Goal: Answer question/provide support: Share knowledge or assist other users

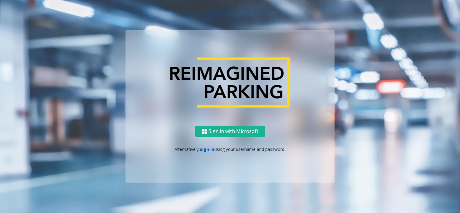
click at [205, 150] on link "sign in" at bounding box center [207, 149] width 15 height 6
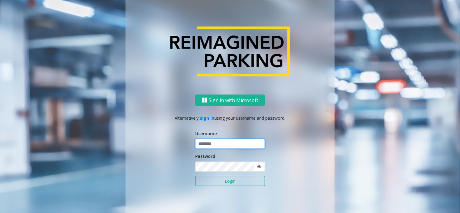
click at [214, 144] on input "text" at bounding box center [230, 144] width 70 height 10
paste input "**********"
type input "**********"
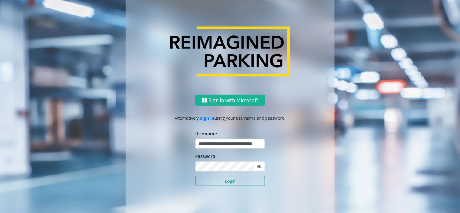
click at [198, 182] on button "Login" at bounding box center [230, 181] width 70 height 10
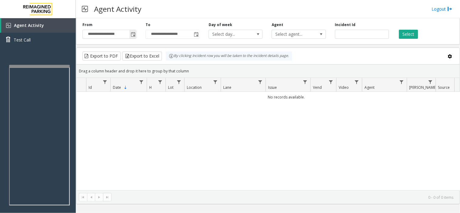
click at [130, 35] on span "Toggle popup" at bounding box center [132, 34] width 7 height 10
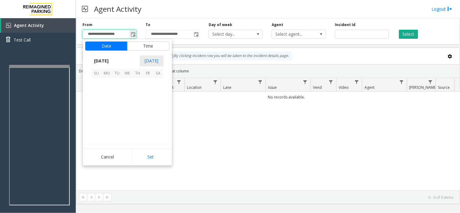
scroll to position [108668, 0]
click at [108, 116] on span "18" at bounding box center [107, 114] width 10 height 10
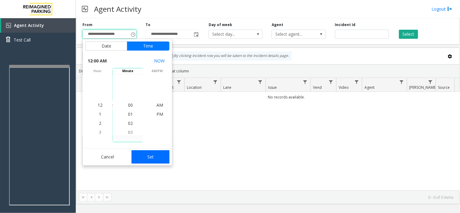
click at [145, 155] on button "Set" at bounding box center [151, 156] width 38 height 13
type input "**********"
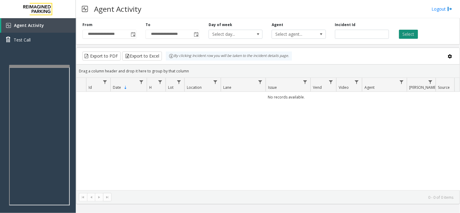
click at [412, 37] on button "Select" at bounding box center [408, 34] width 19 height 9
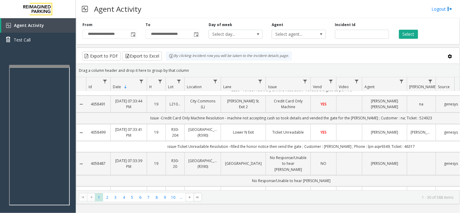
scroll to position [337, 0]
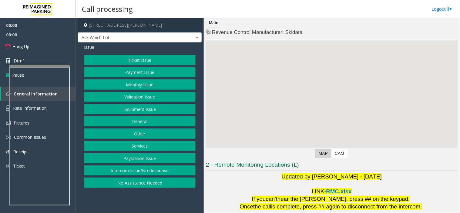
scroll to position [64, 0]
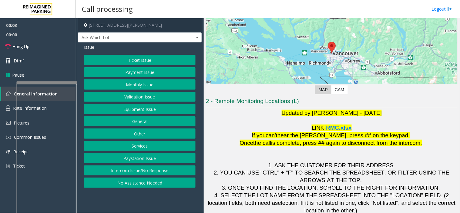
click at [55, 82] on div at bounding box center [46, 82] width 61 height 2
click at [135, 84] on button "Monthly Issue" at bounding box center [140, 84] width 112 height 10
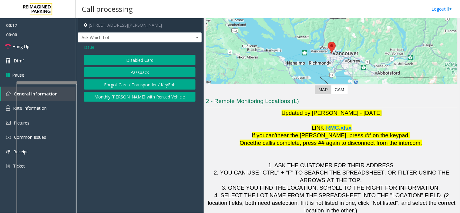
click at [135, 60] on button "Disabled Card" at bounding box center [140, 60] width 112 height 10
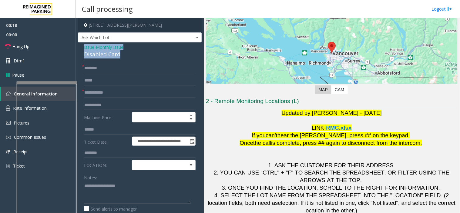
drag, startPoint x: 122, startPoint y: 55, endPoint x: 79, endPoint y: 48, distance: 43.3
click at [79, 48] on div "**********" at bounding box center [140, 208] width 124 height 333
copy div "Issue - Monthly Issue Disabled Card"
click at [114, 185] on textarea at bounding box center [137, 192] width 107 height 23
paste textarea "**********"
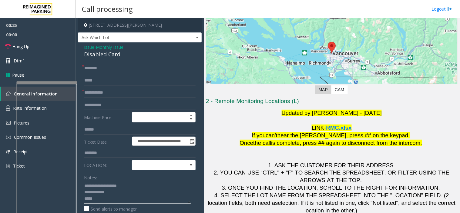
type textarea "**********"
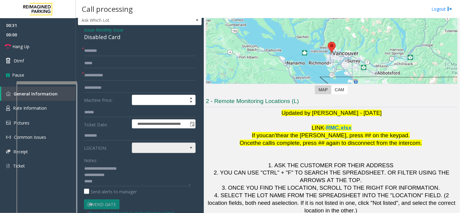
scroll to position [34, 0]
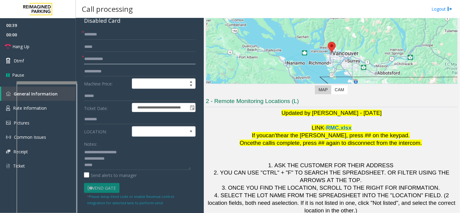
click at [109, 64] on input "text" at bounding box center [140, 59] width 112 height 10
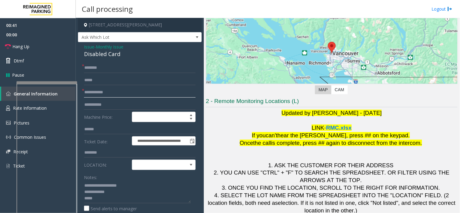
scroll to position [0, 0]
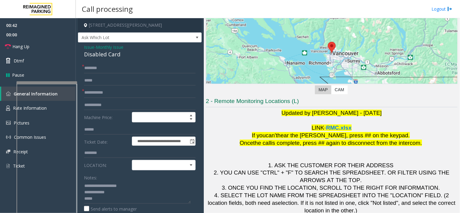
click at [92, 49] on span "Issue" at bounding box center [89, 47] width 10 height 6
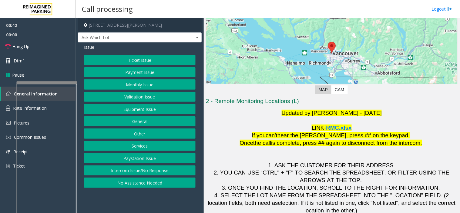
click at [141, 107] on button "Equipment Issue" at bounding box center [140, 109] width 112 height 10
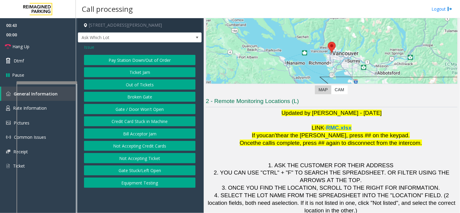
click at [139, 108] on button "Gate / Door Won't Open" at bounding box center [140, 109] width 112 height 10
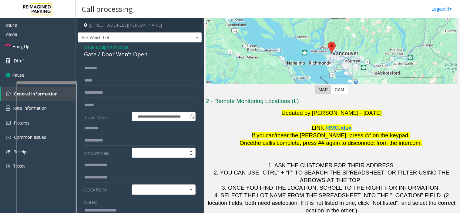
scroll to position [101, 0]
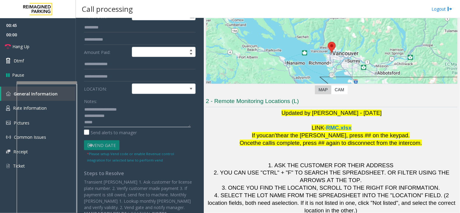
drag, startPoint x: 123, startPoint y: 120, endPoint x: 80, endPoint y: 108, distance: 44.6
click at [80, 108] on div "**********" at bounding box center [139, 95] width 121 height 267
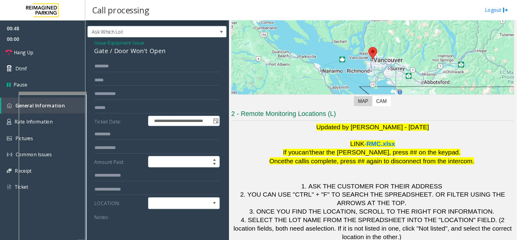
scroll to position [0, 0]
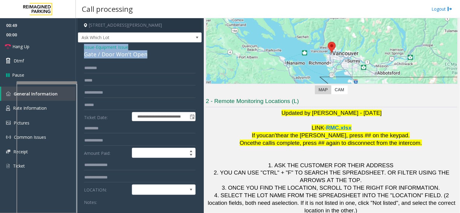
drag, startPoint x: 137, startPoint y: 51, endPoint x: 81, endPoint y: 44, distance: 55.9
click at [81, 44] on div "**********" at bounding box center [140, 189] width 124 height 294
copy div "Issue - Equipment Issue Gate / Door Won't Open"
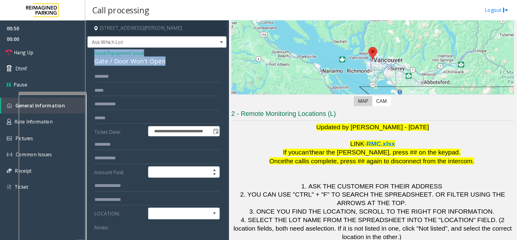
scroll to position [76, 0]
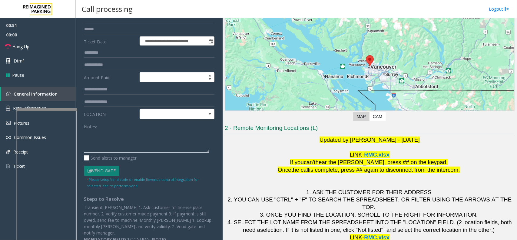
click at [111, 133] on textarea at bounding box center [146, 141] width 125 height 23
paste textarea "**********"
click at [53, 48] on link "Hang Up" at bounding box center [38, 46] width 76 height 14
click at [144, 147] on textarea at bounding box center [146, 141] width 125 height 23
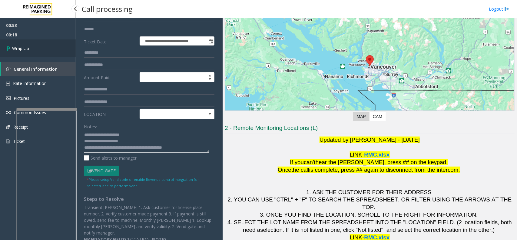
type textarea "**********"
click at [38, 44] on link "Wrap Up" at bounding box center [38, 48] width 76 height 18
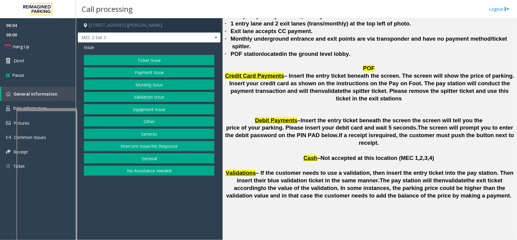
scroll to position [1542, 0]
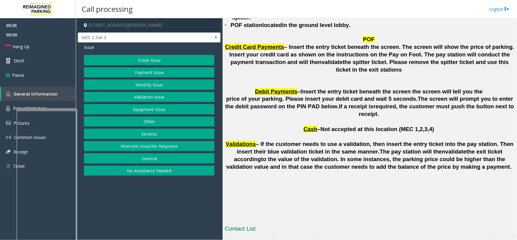
click at [153, 134] on button "Services" at bounding box center [149, 133] width 131 height 10
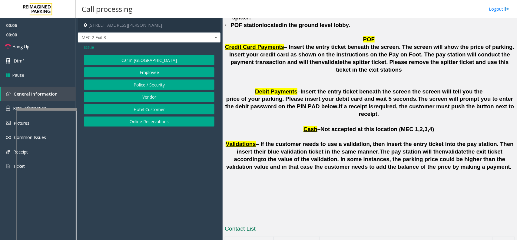
click at [149, 98] on button "Vendor" at bounding box center [149, 97] width 131 height 10
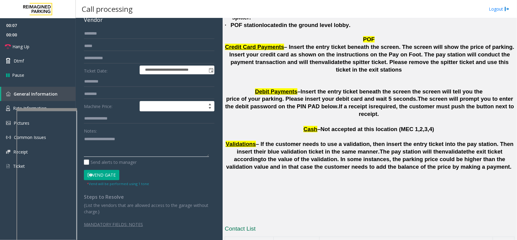
click at [102, 137] on textarea at bounding box center [146, 145] width 125 height 23
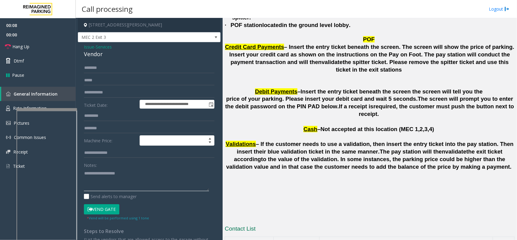
scroll to position [0, 0]
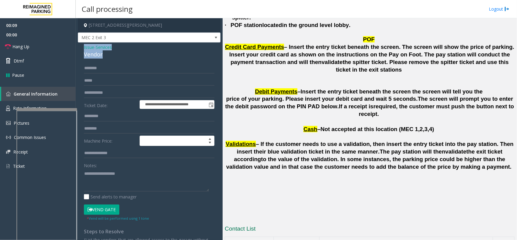
drag, startPoint x: 109, startPoint y: 55, endPoint x: 80, endPoint y: 49, distance: 30.3
click at [80, 49] on div "**********" at bounding box center [149, 158] width 143 height 232
copy div "Issue - Services Vendor"
click at [106, 171] on textarea at bounding box center [146, 179] width 125 height 23
paste textarea "**********"
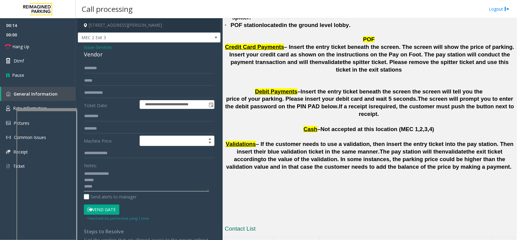
click at [109, 182] on textarea at bounding box center [146, 179] width 125 height 23
type textarea "**********"
drag, startPoint x: 107, startPoint y: 208, endPoint x: 96, endPoint y: 99, distance: 110.2
click at [108, 204] on form "**********" at bounding box center [149, 142] width 131 height 158
click at [95, 71] on input "text" at bounding box center [149, 68] width 131 height 10
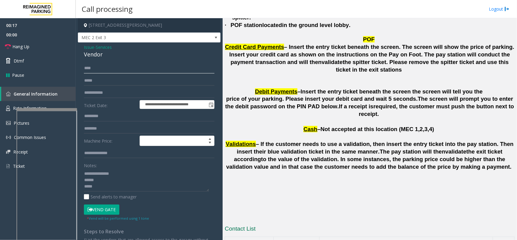
type input "***"
click at [125, 179] on textarea at bounding box center [146, 179] width 125 height 23
click at [109, 209] on button "Vend Gate" at bounding box center [101, 209] width 35 height 10
click at [128, 184] on textarea at bounding box center [146, 179] width 125 height 23
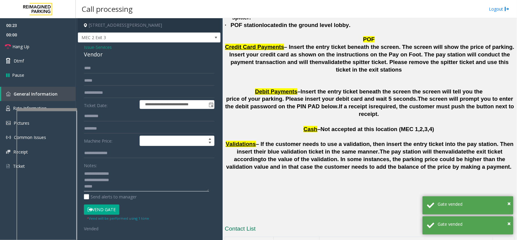
click at [130, 179] on textarea at bounding box center [146, 179] width 125 height 23
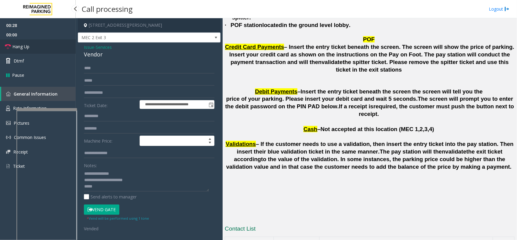
click at [48, 46] on link "Hang Up" at bounding box center [38, 46] width 76 height 14
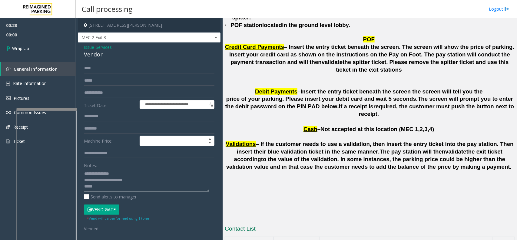
click at [106, 184] on textarea at bounding box center [146, 179] width 125 height 23
type textarea "**********"
click at [42, 48] on link "Wrap Up" at bounding box center [38, 48] width 76 height 18
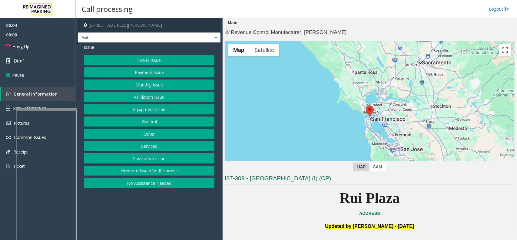
click at [145, 148] on button "Services" at bounding box center [149, 146] width 131 height 10
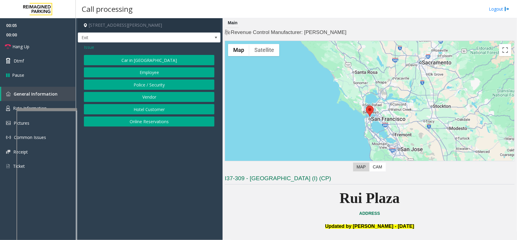
click at [145, 124] on button "Online Reservations" at bounding box center [149, 121] width 131 height 10
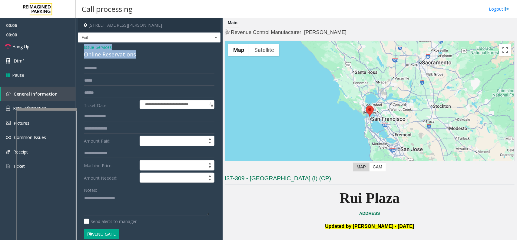
drag, startPoint x: 140, startPoint y: 56, endPoint x: 78, endPoint y: 48, distance: 63.0
click at [78, 48] on div "**********" at bounding box center [149, 218] width 143 height 352
copy div "Issue - Services Online Reservations"
click at [106, 206] on textarea at bounding box center [146, 204] width 125 height 23
paste textarea "**********"
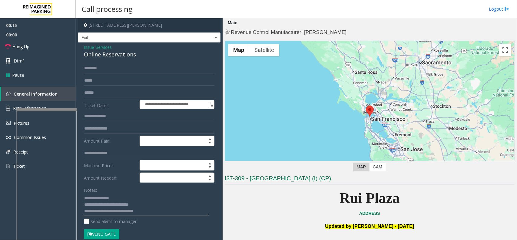
scroll to position [5, 0]
click at [96, 213] on div "Notes: Send alerts to manager" at bounding box center [149, 205] width 131 height 40
click at [96, 213] on textarea at bounding box center [146, 204] width 125 height 23
click at [100, 213] on button "Vend Gate" at bounding box center [101, 234] width 35 height 10
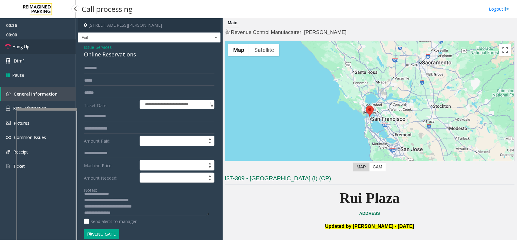
drag, startPoint x: 34, startPoint y: 47, endPoint x: 84, endPoint y: 77, distance: 58.7
click at [34, 47] on link "Hang Up" at bounding box center [38, 46] width 76 height 14
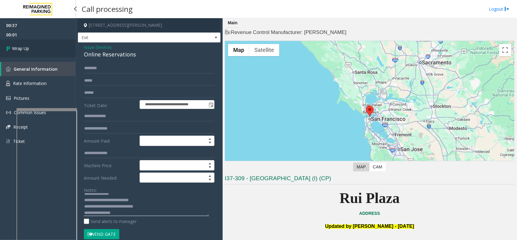
type textarea "**********"
click at [50, 52] on link "Wrap Up" at bounding box center [38, 48] width 76 height 18
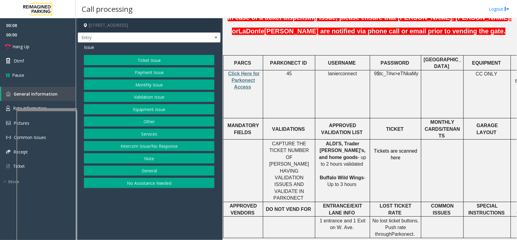
scroll to position [227, 0]
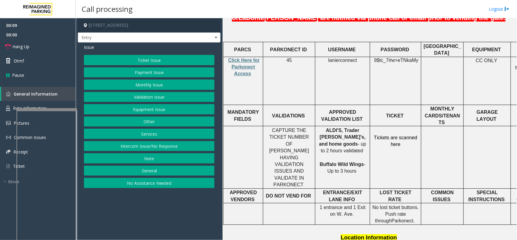
click at [161, 136] on button "Services" at bounding box center [149, 133] width 131 height 10
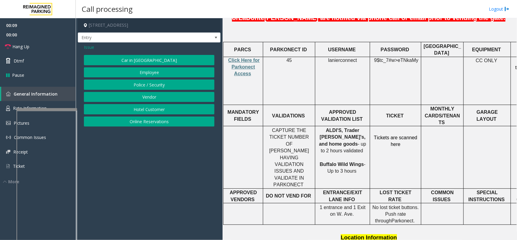
click at [155, 124] on button "Online Reservations" at bounding box center [149, 121] width 131 height 10
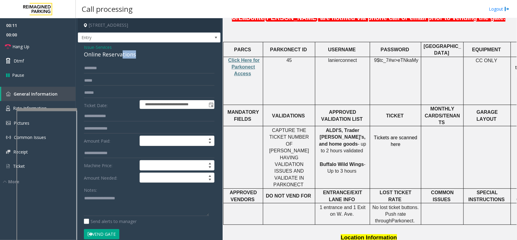
drag, startPoint x: 141, startPoint y: 53, endPoint x: 121, endPoint y: 52, distance: 19.7
click at [121, 52] on div "Online Reservations" at bounding box center [149, 54] width 131 height 8
click at [91, 50] on div "Online Reservations" at bounding box center [149, 54] width 131 height 8
click at [89, 46] on span "Issue" at bounding box center [89, 47] width 10 height 6
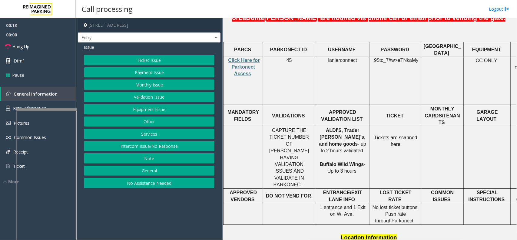
click at [152, 87] on button "Monthly Issue" at bounding box center [149, 84] width 131 height 10
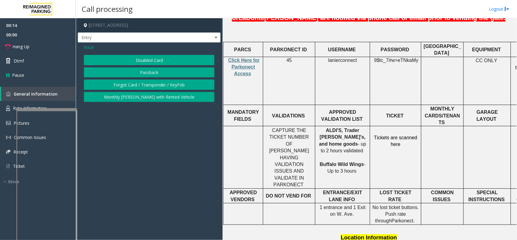
click at [141, 61] on button "Disabled Card" at bounding box center [149, 60] width 131 height 10
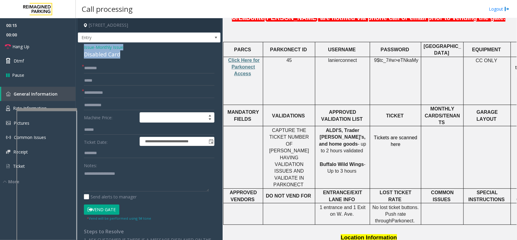
drag, startPoint x: 133, startPoint y: 54, endPoint x: 79, endPoint y: 48, distance: 54.6
click at [79, 48] on div "**********" at bounding box center [149, 205] width 143 height 327
type textarea "**********"
click at [114, 93] on input "text" at bounding box center [149, 93] width 131 height 10
type input "**"
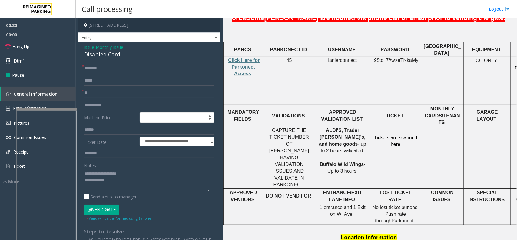
click at [103, 72] on input "text" at bounding box center [149, 68] width 131 height 10
type input "**"
click at [118, 185] on textarea at bounding box center [146, 179] width 125 height 23
click at [157, 189] on textarea at bounding box center [146, 179] width 125 height 23
click at [55, 48] on link "Hang Up" at bounding box center [38, 46] width 76 height 14
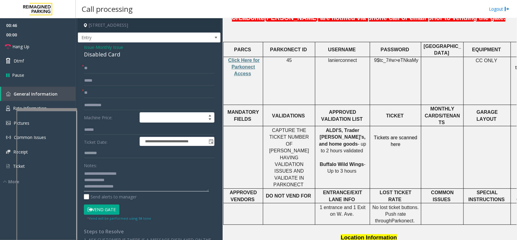
click at [133, 187] on textarea at bounding box center [146, 179] width 125 height 23
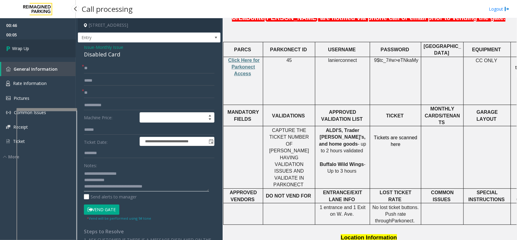
type textarea "**********"
click at [43, 48] on link "Wrap Up" at bounding box center [38, 48] width 76 height 18
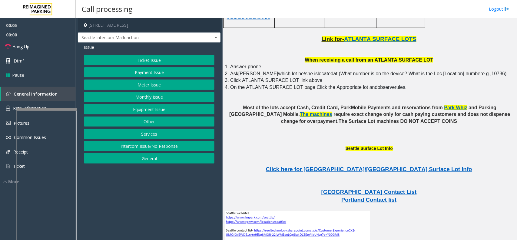
scroll to position [1168, 0]
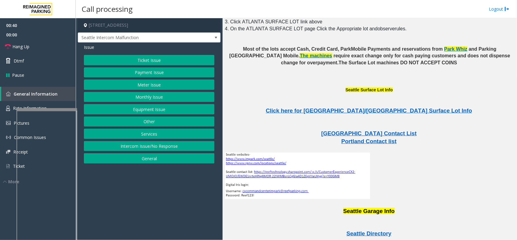
click at [140, 109] on button "Equipment Issue" at bounding box center [149, 109] width 131 height 10
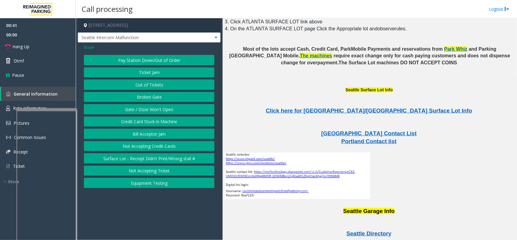
click at [140, 108] on button "Gate / Door Won't Open" at bounding box center [149, 109] width 131 height 10
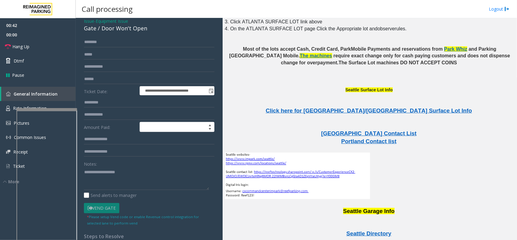
scroll to position [59, 0]
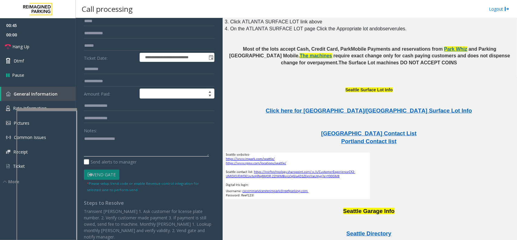
click at [168, 143] on textarea at bounding box center [146, 145] width 125 height 23
click at [141, 137] on textarea at bounding box center [146, 145] width 125 height 23
click at [55, 47] on link "Hang Up" at bounding box center [38, 46] width 76 height 14
click at [110, 138] on textarea at bounding box center [146, 145] width 125 height 23
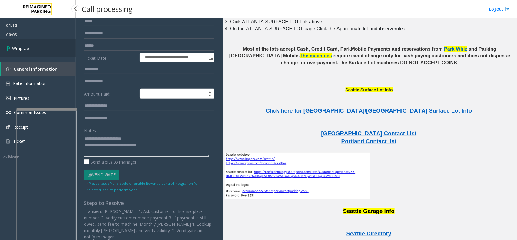
type textarea "**********"
click at [48, 46] on link "Wrap Up" at bounding box center [38, 48] width 76 height 18
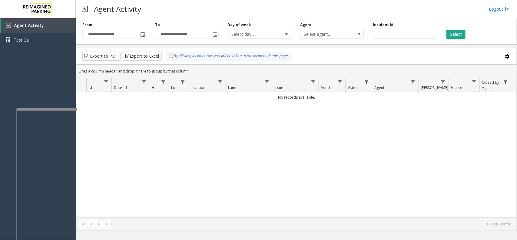
click at [142, 40] on div "**********" at bounding box center [296, 30] width 441 height 29
click at [142, 34] on span "Toggle popup" at bounding box center [142, 34] width 5 height 5
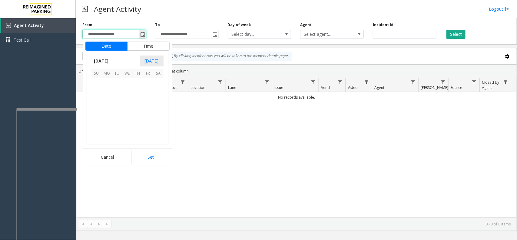
scroll to position [108640, 0]
click at [109, 113] on span "18" at bounding box center [107, 114] width 10 height 10
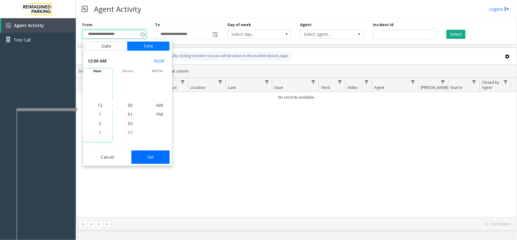
click at [149, 158] on button "Set" at bounding box center [151, 156] width 38 height 13
type input "**********"
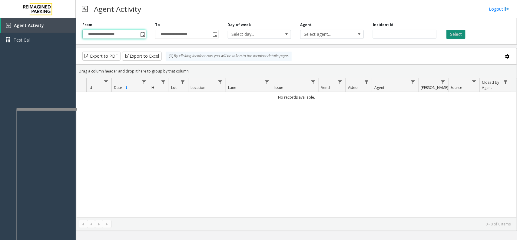
click at [455, 34] on button "Select" at bounding box center [456, 34] width 19 height 9
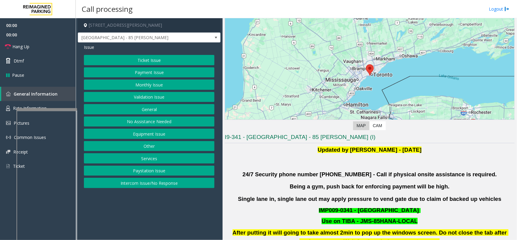
scroll to position [114, 0]
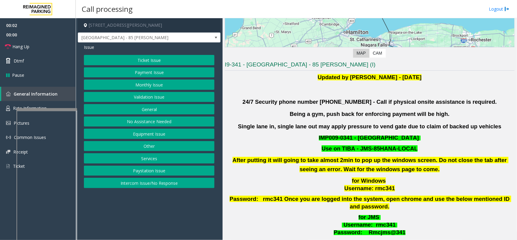
click at [148, 98] on button "Validation Issue" at bounding box center [149, 97] width 131 height 10
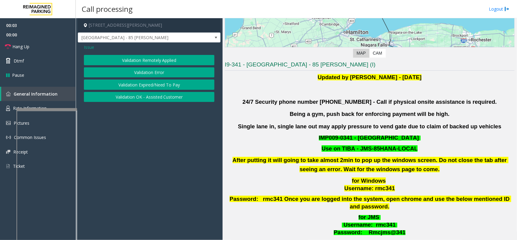
click at [138, 73] on button "Validation Error" at bounding box center [149, 72] width 131 height 10
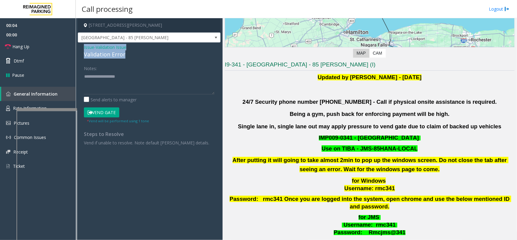
drag, startPoint x: 134, startPoint y: 57, endPoint x: 80, endPoint y: 50, distance: 53.8
click at [80, 50] on div "Issue - Validation Issue Validation Error Notes: Send alerts to manager Vend Ga…" at bounding box center [149, 96] width 143 height 109
copy div "Issue - Validation Issue Validation Error"
click at [94, 77] on textarea at bounding box center [149, 83] width 131 height 23
paste textarea "**********"
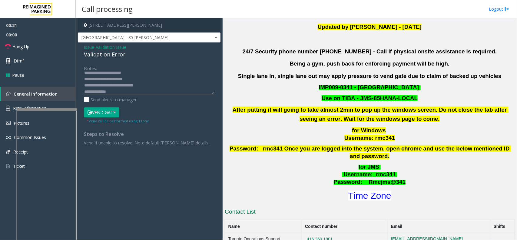
scroll to position [227, 0]
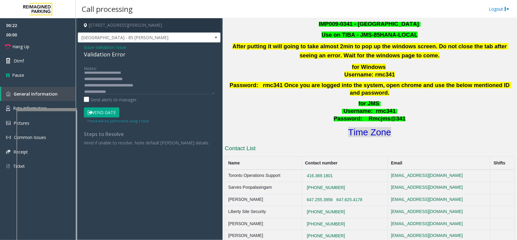
click at [366, 127] on font "Time Zone" at bounding box center [369, 132] width 43 height 10
click at [128, 88] on textarea at bounding box center [149, 83] width 131 height 23
click at [106, 111] on button "Vend Gate" at bounding box center [101, 112] width 35 height 10
click at [106, 88] on textarea at bounding box center [149, 83] width 131 height 23
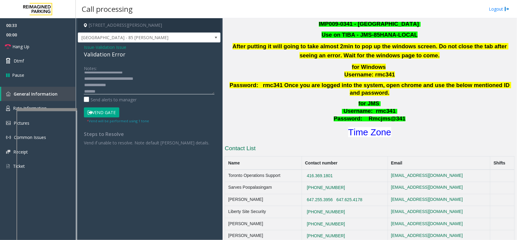
click at [105, 93] on textarea at bounding box center [149, 83] width 131 height 23
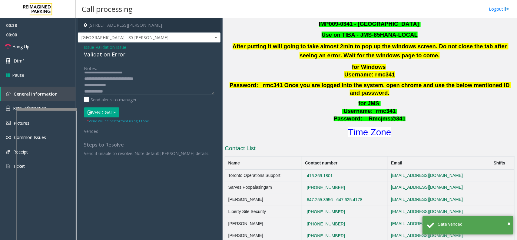
type textarea "**********"
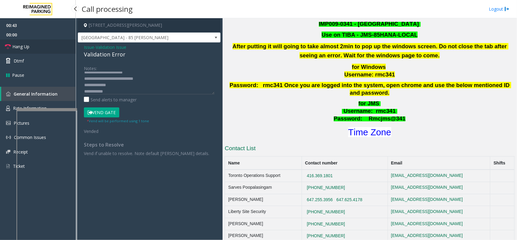
click at [40, 51] on link "Hang Up" at bounding box center [38, 46] width 76 height 14
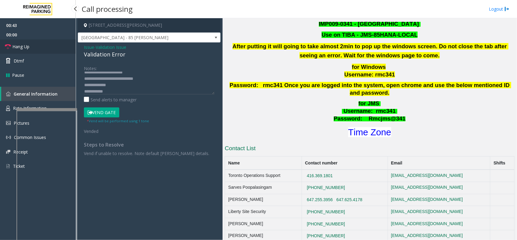
click at [40, 51] on link "Hang Up" at bounding box center [38, 46] width 76 height 14
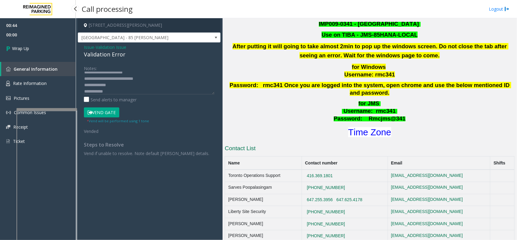
click at [40, 51] on link "Wrap Up" at bounding box center [38, 48] width 76 height 18
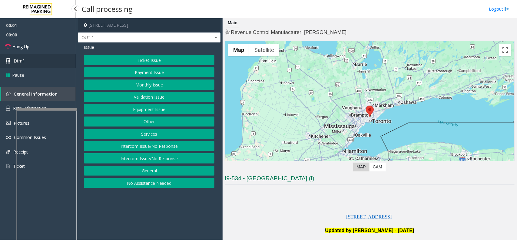
click at [55, 63] on link "Dtmf" at bounding box center [38, 61] width 76 height 14
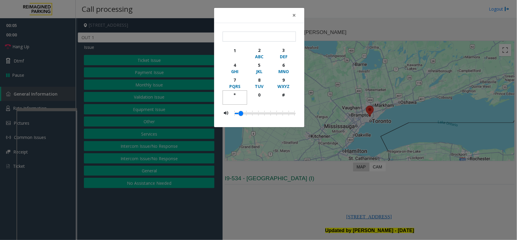
click at [234, 97] on div "*" at bounding box center [235, 95] width 17 height 6
click at [281, 81] on div "9" at bounding box center [283, 80] width 17 height 6
click at [278, 90] on button "9 WXYZ" at bounding box center [284, 82] width 25 height 15
drag, startPoint x: 235, startPoint y: 93, endPoint x: 276, endPoint y: 79, distance: 43.7
click at [235, 93] on div "*" at bounding box center [235, 95] width 17 height 6
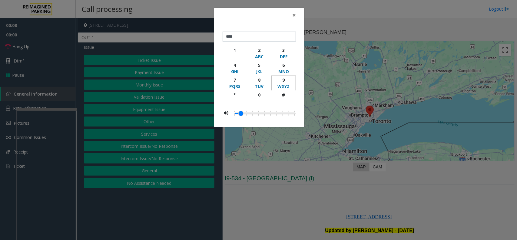
click at [281, 77] on div "9" at bounding box center [283, 80] width 17 height 6
click at [284, 94] on div "#" at bounding box center [283, 95] width 17 height 6
type input "******"
click at [293, 15] on span "×" at bounding box center [294, 15] width 4 height 8
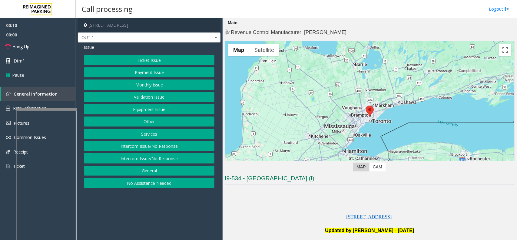
click at [150, 97] on button "Validation Issue" at bounding box center [149, 97] width 131 height 10
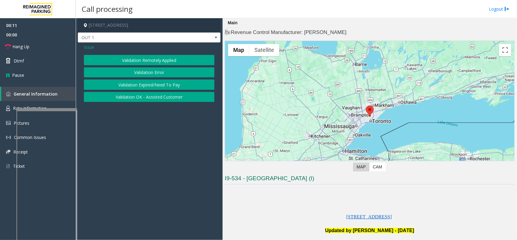
click at [143, 73] on button "Validation Error" at bounding box center [149, 72] width 131 height 10
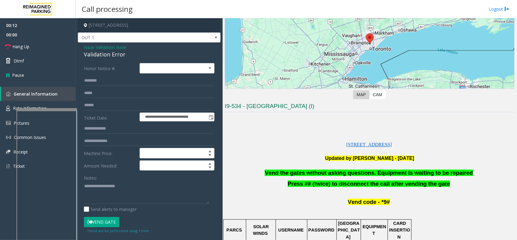
scroll to position [114, 0]
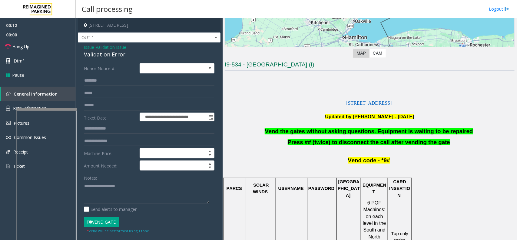
click at [289, 134] on span "Vend the gates without asking questions. Equipment is waiting to be repaired" at bounding box center [369, 131] width 208 height 6
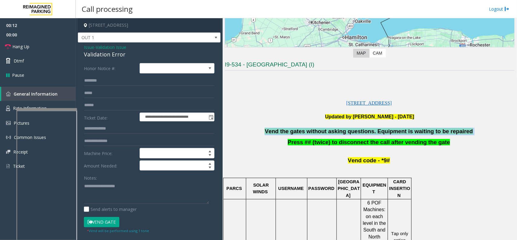
click at [289, 134] on span "Vend the gates without asking questions. Equipment is waiting to be repaired" at bounding box center [369, 131] width 208 height 6
copy p "Vend the gates without asking questions. Equipment is waiting to be repaired"
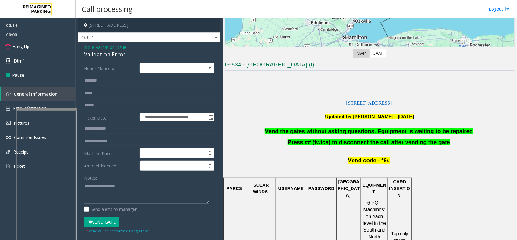
click at [138, 195] on textarea at bounding box center [146, 192] width 125 height 23
paste textarea "**********"
type textarea "**********"
click at [60, 40] on link "Hang Up" at bounding box center [38, 46] width 76 height 14
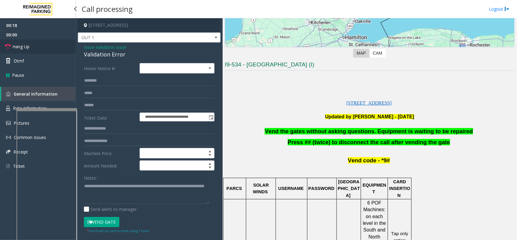
click at [60, 40] on link "Hang Up" at bounding box center [38, 46] width 76 height 14
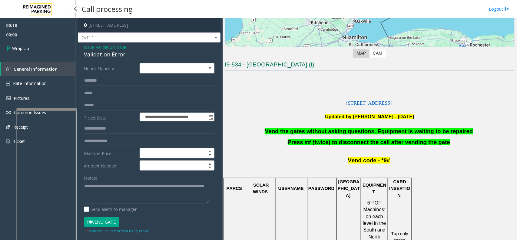
click at [60, 40] on link "Wrap Up" at bounding box center [38, 48] width 76 height 18
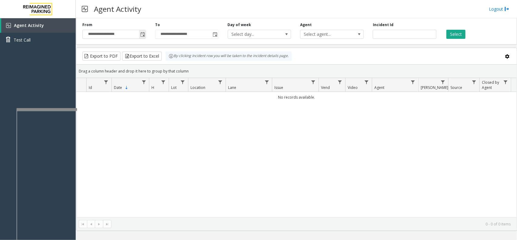
click at [139, 33] on span "Toggle popup" at bounding box center [142, 34] width 7 height 10
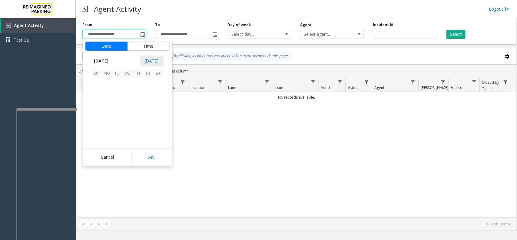
scroll to position [108640, 0]
click at [96, 118] on span "17" at bounding box center [97, 114] width 10 height 10
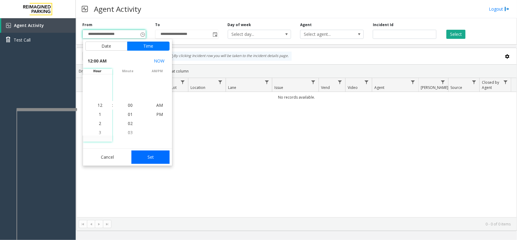
click at [143, 155] on button "Set" at bounding box center [151, 156] width 38 height 13
type input "**********"
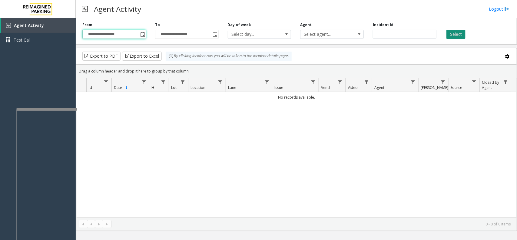
click at [456, 38] on button "Select" at bounding box center [456, 34] width 19 height 9
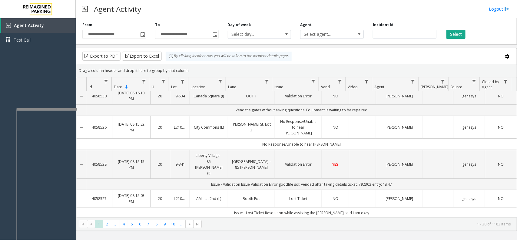
scroll to position [0, 0]
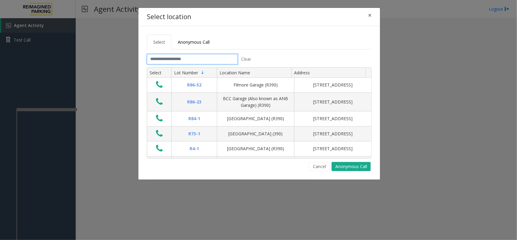
click at [179, 63] on input "text" at bounding box center [192, 59] width 91 height 10
click at [374, 14] on button "×" at bounding box center [370, 15] width 12 height 15
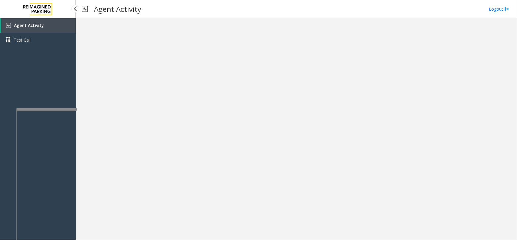
click at [25, 23] on span "Agent Activity" at bounding box center [29, 25] width 30 height 6
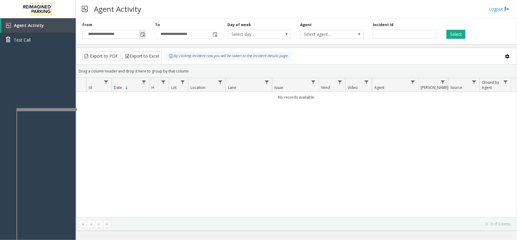
click at [140, 35] on span "Toggle popup" at bounding box center [142, 34] width 5 height 5
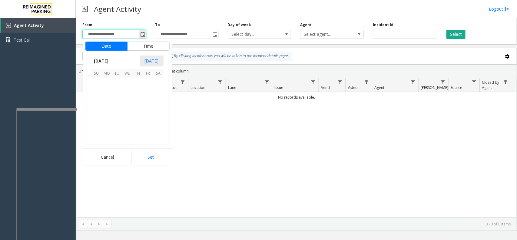
scroll to position [108640, 0]
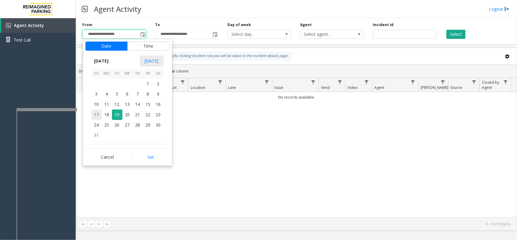
click at [99, 114] on span "17" at bounding box center [97, 114] width 10 height 10
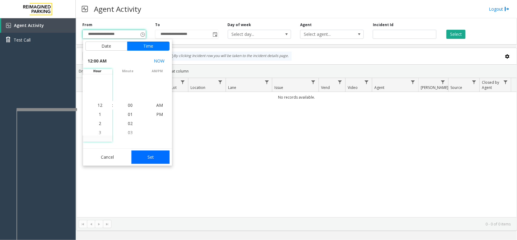
click at [158, 158] on button "Set" at bounding box center [151, 156] width 38 height 13
type input "**********"
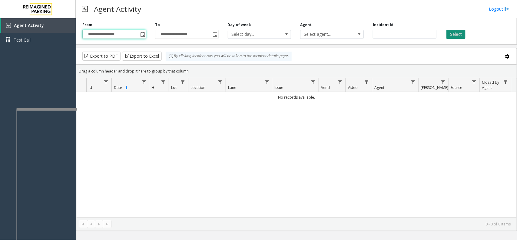
click at [459, 30] on button "Select" at bounding box center [456, 34] width 19 height 9
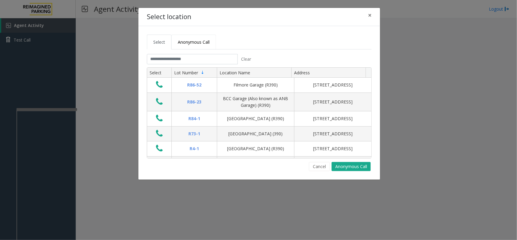
click at [185, 38] on link "Anonymous Call" at bounding box center [194, 42] width 45 height 15
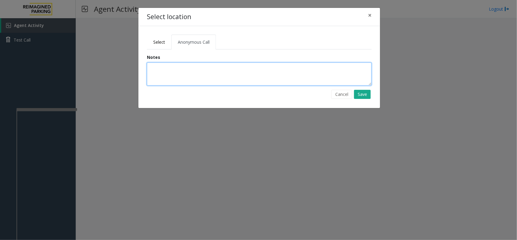
click at [187, 73] on textarea at bounding box center [259, 73] width 225 height 23
type textarea "*"
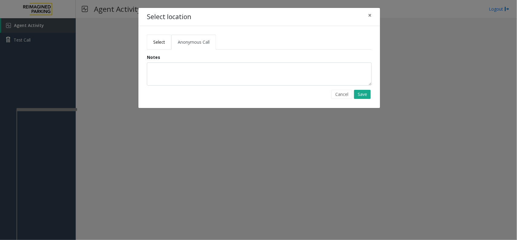
click at [158, 43] on span "Select" at bounding box center [159, 42] width 12 height 6
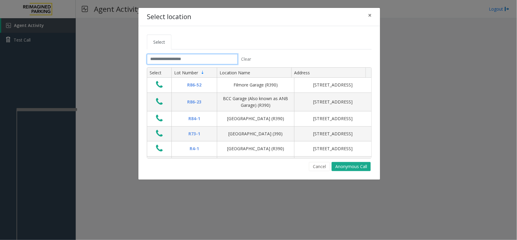
click at [160, 58] on input "text" at bounding box center [192, 59] width 91 height 10
click at [193, 59] on input "text" at bounding box center [192, 59] width 91 height 10
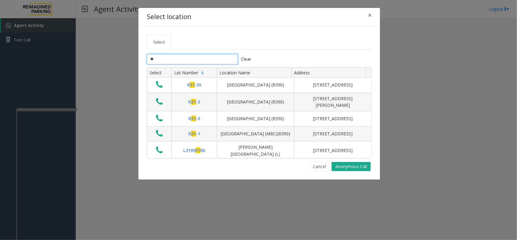
type input "***"
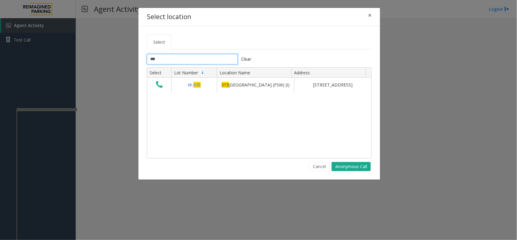
click at [165, 58] on input "***" at bounding box center [192, 59] width 91 height 10
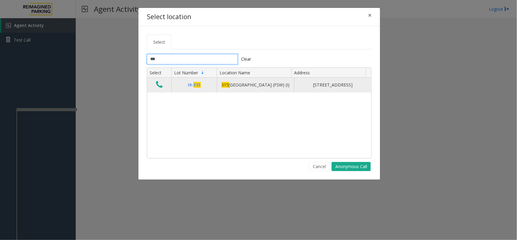
type input "***"
click at [161, 87] on icon "Data table" at bounding box center [159, 84] width 7 height 8
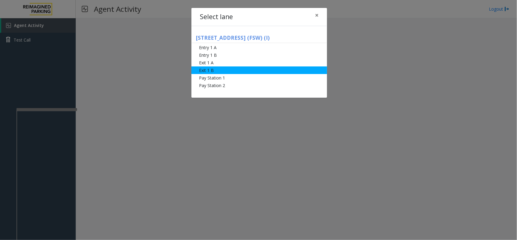
click at [234, 70] on li "Exit 1 B" at bounding box center [260, 70] width 136 height 8
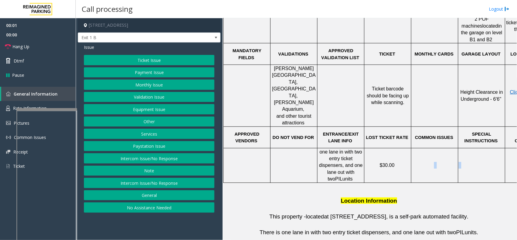
scroll to position [265, 44]
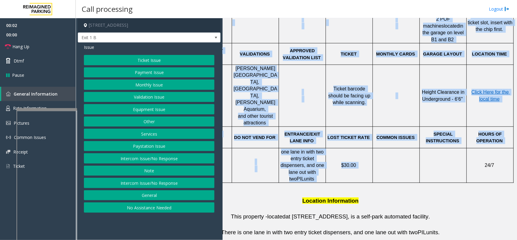
drag, startPoint x: 417, startPoint y: 130, endPoint x: 517, endPoint y: 124, distance: 99.8
click at [459, 124] on div "Main ← Move left → Move right ↑ Move up ↓ Move down + Zoom in - Zoom out Home J…" at bounding box center [370, 129] width 294 height 222
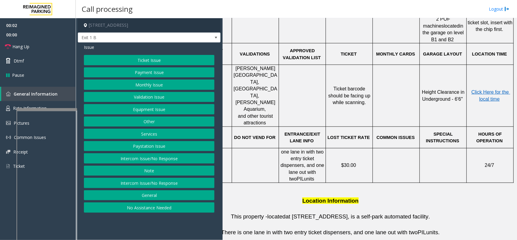
click at [457, 126] on td "SPECIAL INSTRUCTIONS" at bounding box center [443, 137] width 47 height 22
click at [459, 89] on p "Click Here for the local time" at bounding box center [490, 96] width 46 height 14
click at [459, 89] on span "Click Here for the local time" at bounding box center [491, 95] width 39 height 12
click at [6, 110] on img at bounding box center [8, 107] width 4 height 5
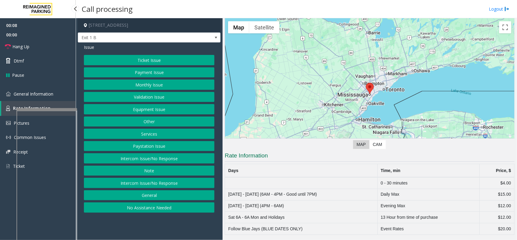
scroll to position [15, 0]
click at [156, 112] on button "Equipment Issue" at bounding box center [149, 109] width 131 height 10
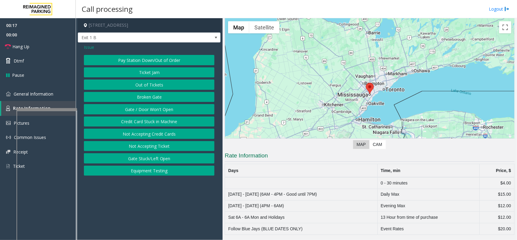
click at [155, 112] on button "Gate / Door Won't Open" at bounding box center [149, 109] width 131 height 10
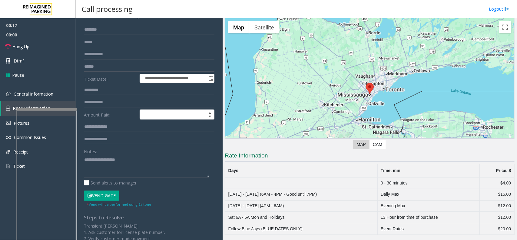
scroll to position [98, 0]
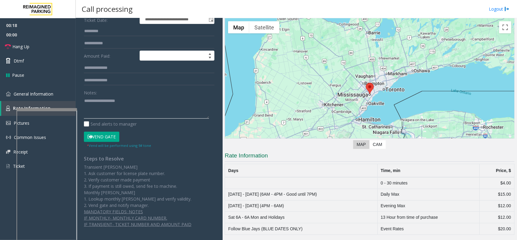
click at [126, 111] on textarea at bounding box center [146, 107] width 125 height 23
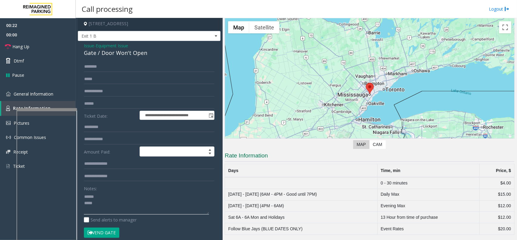
scroll to position [0, 0]
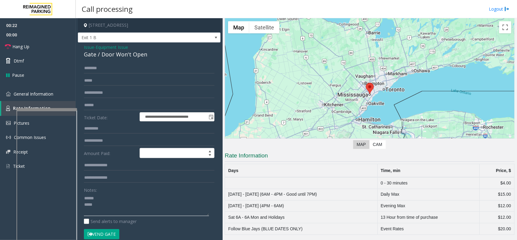
type textarea "****** ****"
click at [117, 105] on input "text" at bounding box center [149, 105] width 131 height 10
type input "*******"
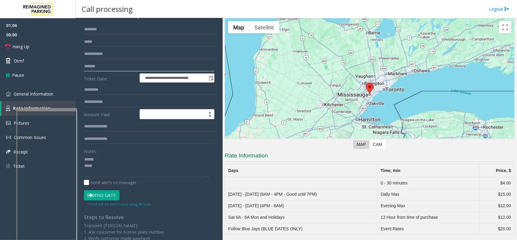
scroll to position [76, 0]
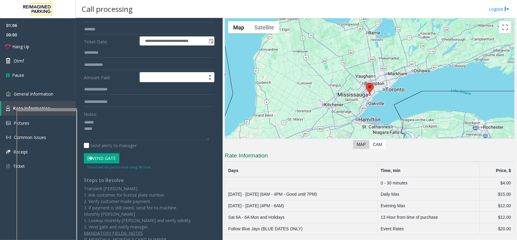
click at [111, 157] on button "Vend Gate" at bounding box center [101, 158] width 35 height 10
click at [132, 125] on textarea at bounding box center [146, 128] width 125 height 23
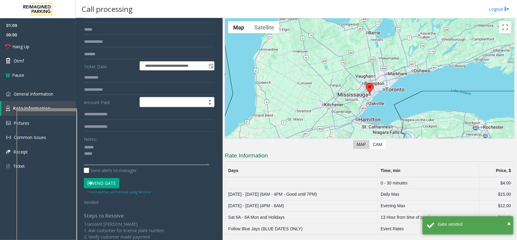
scroll to position [38, 0]
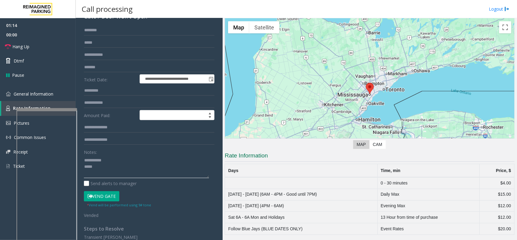
click at [95, 164] on textarea at bounding box center [146, 166] width 125 height 23
click at [95, 162] on textarea at bounding box center [146, 166] width 125 height 23
click at [108, 162] on textarea at bounding box center [146, 166] width 125 height 23
click at [52, 43] on link "Hang Up" at bounding box center [38, 46] width 76 height 14
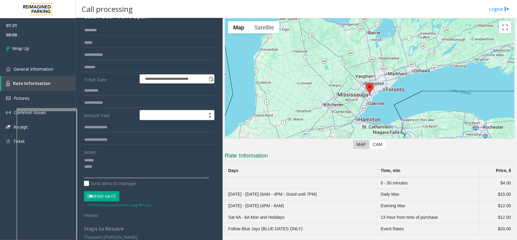
click at [115, 162] on textarea at bounding box center [146, 166] width 125 height 23
click at [105, 167] on textarea at bounding box center [146, 166] width 125 height 23
type textarea "**********"
click at [18, 53] on link "Wrap Up" at bounding box center [38, 48] width 76 height 18
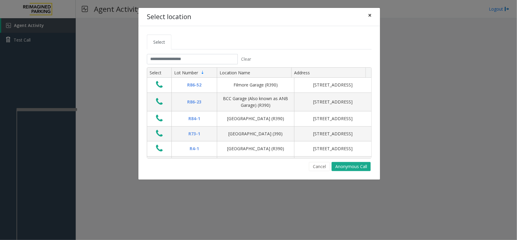
click at [368, 18] on span "×" at bounding box center [370, 15] width 4 height 8
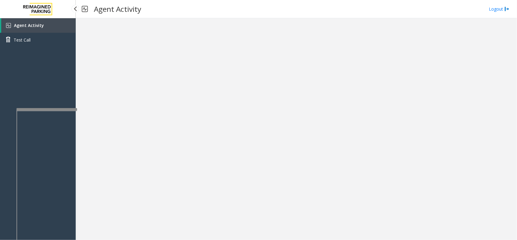
click at [60, 28] on link "Agent Activity" at bounding box center [38, 25] width 75 height 15
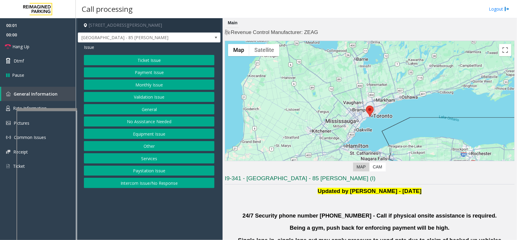
click at [155, 96] on button "Validation Issue" at bounding box center [149, 97] width 131 height 10
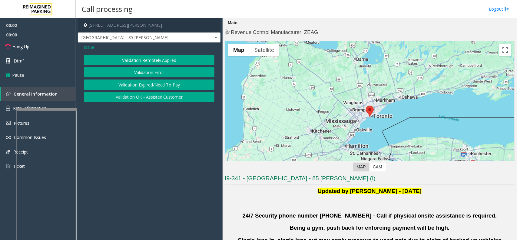
click at [142, 71] on button "Validation Error" at bounding box center [149, 72] width 131 height 10
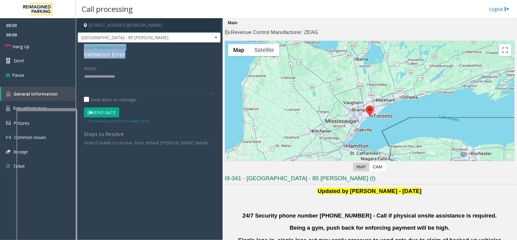
drag, startPoint x: 137, startPoint y: 57, endPoint x: 80, endPoint y: 50, distance: 56.8
click at [80, 50] on div "Issue - Validation Issue Validation Error Notes: Send alerts to manager Vend Ga…" at bounding box center [149, 96] width 143 height 109
copy div "Issue - Validation Issue Validation Error"
click at [90, 84] on textarea at bounding box center [149, 83] width 131 height 23
paste textarea "**********"
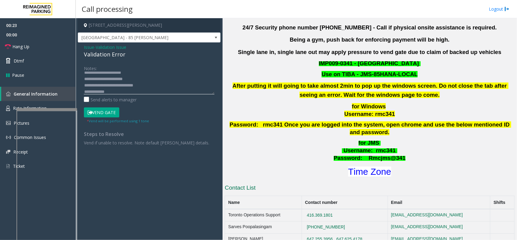
scroll to position [189, 0]
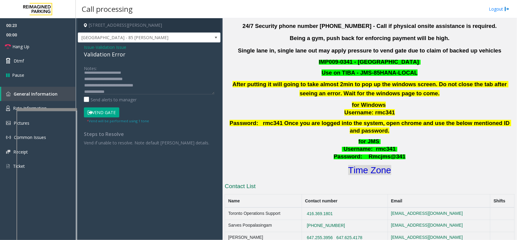
click at [368, 165] on font "Time Zone" at bounding box center [369, 170] width 43 height 10
click at [108, 112] on button "Vend Gate" at bounding box center [101, 112] width 35 height 10
click at [118, 93] on textarea at bounding box center [149, 83] width 131 height 23
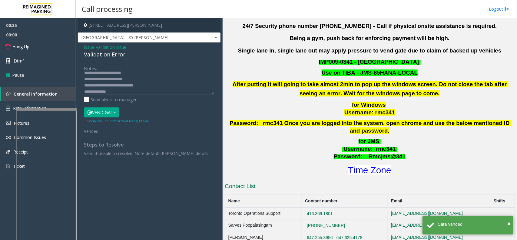
scroll to position [11, 0]
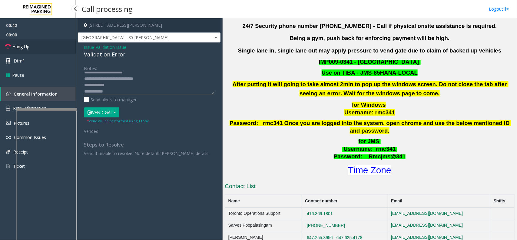
type textarea "**********"
click at [37, 49] on link "Hang Up" at bounding box center [38, 46] width 76 height 14
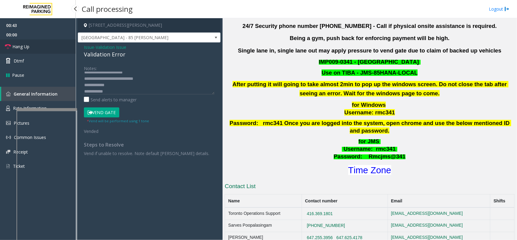
click at [37, 49] on link "Hang Up" at bounding box center [38, 46] width 76 height 14
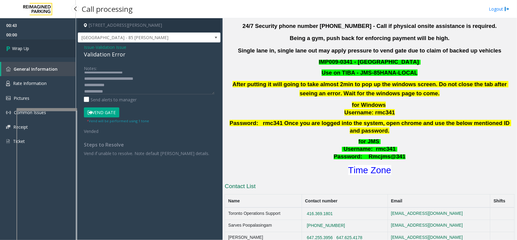
click at [37, 49] on link "Wrap Up" at bounding box center [38, 48] width 76 height 18
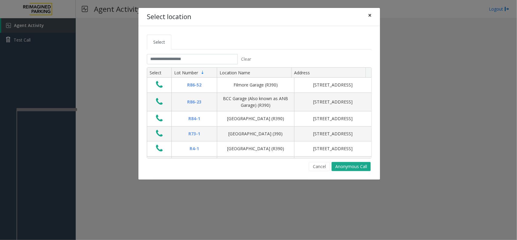
click at [372, 15] on span "×" at bounding box center [370, 15] width 4 height 8
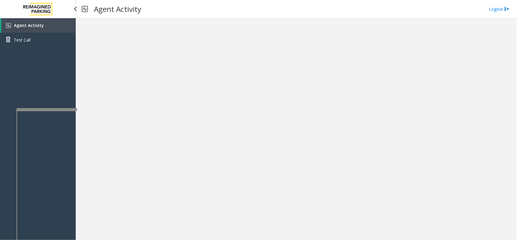
click at [54, 22] on link "Agent Activity" at bounding box center [38, 25] width 75 height 15
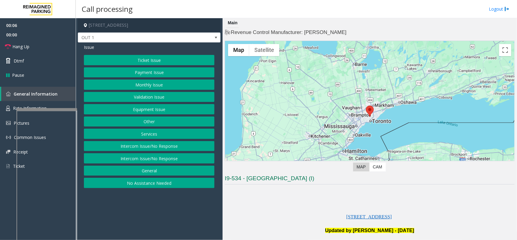
click at [150, 109] on button "Equipment Issue" at bounding box center [149, 109] width 131 height 10
click at [148, 111] on button "Gate / Door Won't Open" at bounding box center [149, 109] width 131 height 10
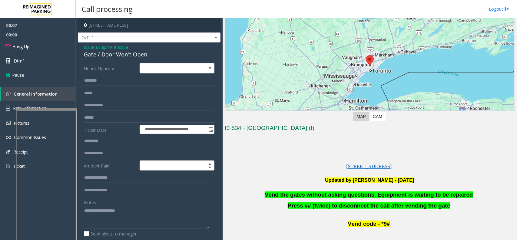
scroll to position [114, 0]
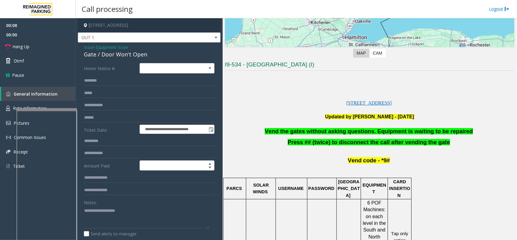
click at [290, 132] on span "Vend the gates without asking questions. Equipment is waiting to be repaired" at bounding box center [369, 131] width 208 height 6
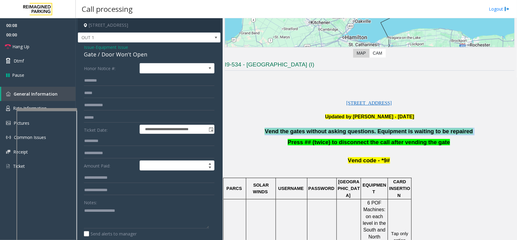
click at [290, 132] on span "Vend the gates without asking questions. Equipment is waiting to be repaired" at bounding box center [369, 131] width 208 height 6
copy p "Vend the gates without asking questions. Equipment is waiting to be repaired"
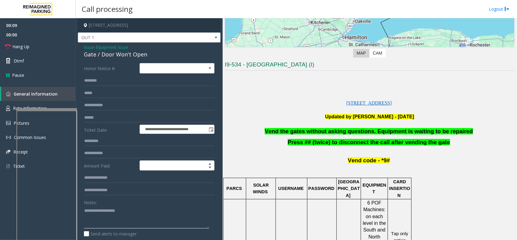
click at [115, 213] on textarea at bounding box center [146, 216] width 125 height 23
paste textarea "**********"
type textarea "**********"
click at [52, 50] on link "Hang Up" at bounding box center [38, 46] width 76 height 14
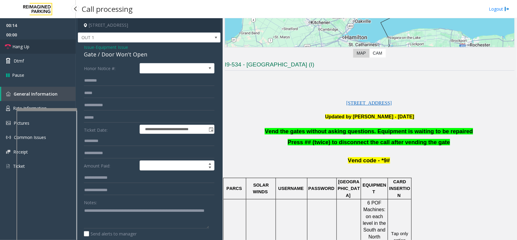
click at [52, 50] on link "Hang Up" at bounding box center [38, 46] width 76 height 14
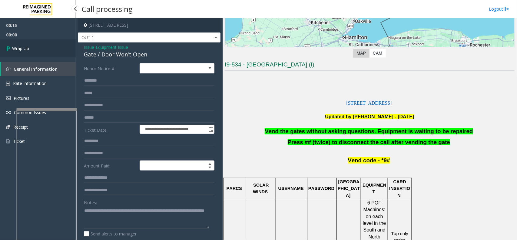
click at [52, 50] on link "Wrap Up" at bounding box center [38, 48] width 76 height 18
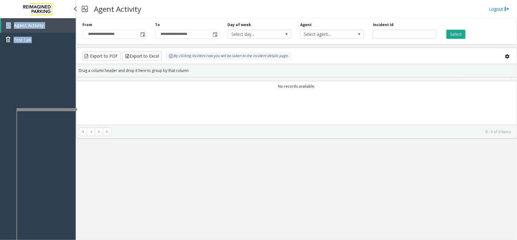
click at [52, 50] on div "Agent Activity Test Call" at bounding box center [38, 34] width 76 height 33
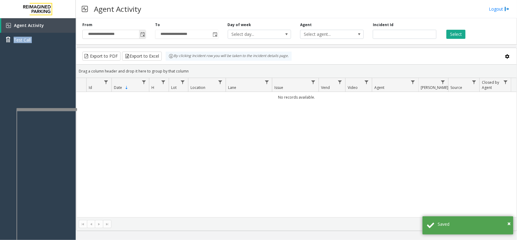
click at [144, 34] on span "Toggle popup" at bounding box center [142, 34] width 5 height 5
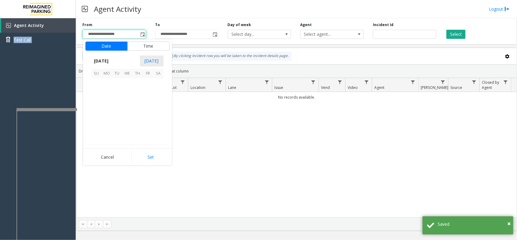
scroll to position [108640, 0]
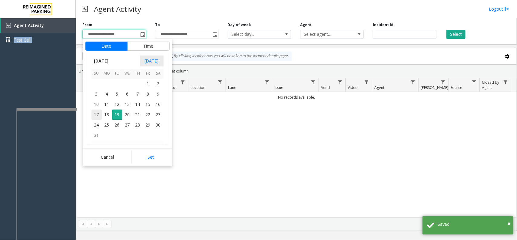
click at [96, 115] on span "17" at bounding box center [97, 114] width 10 height 10
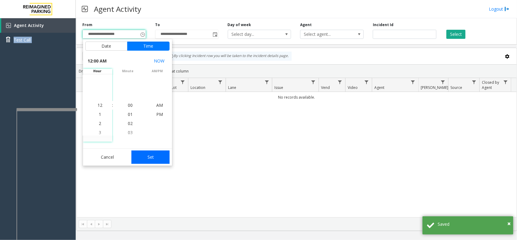
click at [151, 160] on button "Set" at bounding box center [151, 156] width 38 height 13
type input "**********"
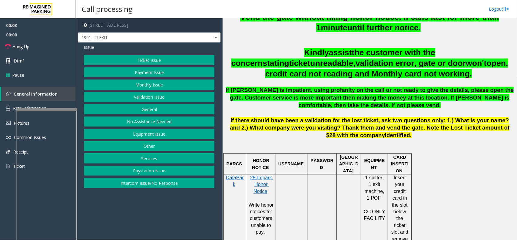
scroll to position [265, 0]
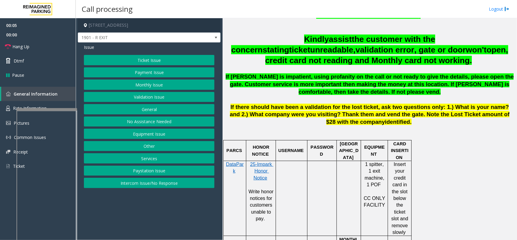
click at [142, 82] on button "Monthly Issue" at bounding box center [149, 84] width 131 height 10
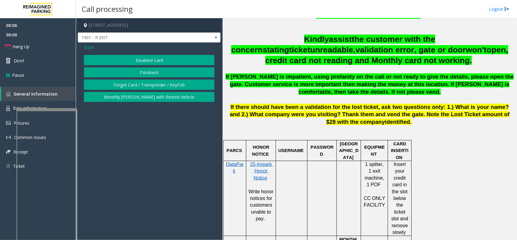
click at [140, 61] on button "Disabled Card" at bounding box center [149, 60] width 131 height 10
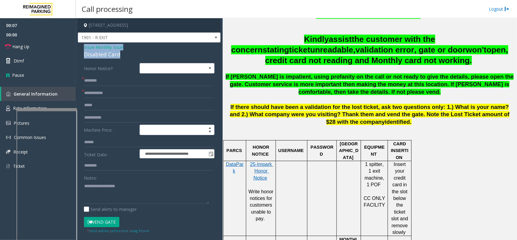
drag, startPoint x: 128, startPoint y: 54, endPoint x: 80, endPoint y: 48, distance: 48.2
click at [80, 48] on div "**********" at bounding box center [149, 211] width 143 height 339
copy div "Issue - Monthly Issue Disabled Card"
click at [98, 185] on textarea at bounding box center [146, 192] width 125 height 23
paste textarea "**********"
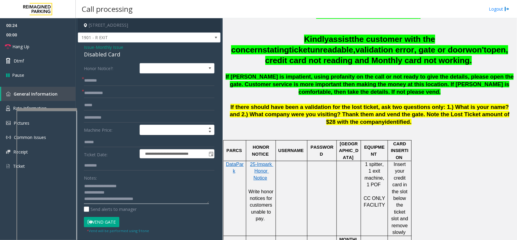
type textarea "**********"
click at [105, 93] on input "text" at bounding box center [149, 93] width 131 height 10
type input "******"
click at [158, 199] on textarea at bounding box center [146, 192] width 125 height 23
click at [120, 172] on form "**********" at bounding box center [149, 148] width 131 height 170
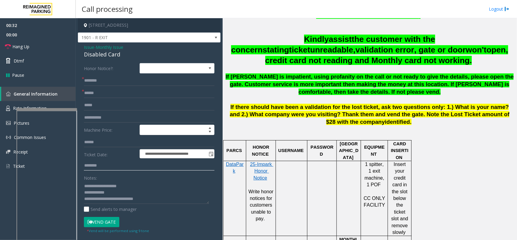
click at [99, 168] on input "text" at bounding box center [149, 165] width 131 height 10
type input "*****"
click at [107, 84] on input "text" at bounding box center [149, 80] width 131 height 10
type input "**********"
drag, startPoint x: 104, startPoint y: 82, endPoint x: 211, endPoint y: 83, distance: 106.7
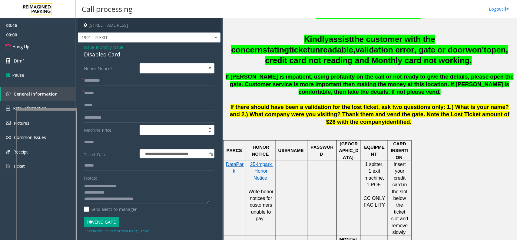
click at [211, 83] on div "**********" at bounding box center [149, 219] width 140 height 313
click at [106, 213] on button "Vend Gate" at bounding box center [101, 222] width 35 height 10
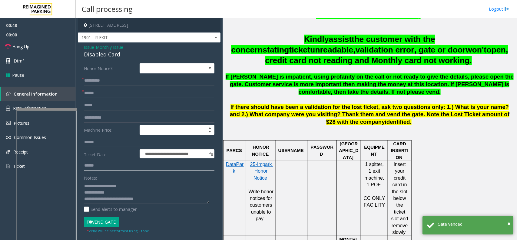
click at [111, 166] on input "*****" at bounding box center [149, 165] width 131 height 10
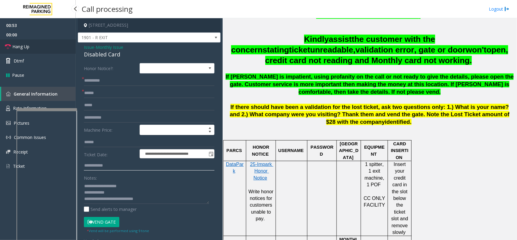
type input "**********"
click at [50, 52] on link "Hang Up" at bounding box center [38, 46] width 76 height 14
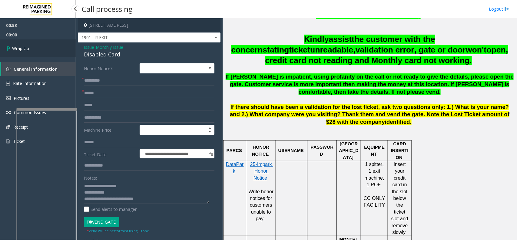
click at [50, 52] on link "Wrap Up" at bounding box center [38, 48] width 76 height 18
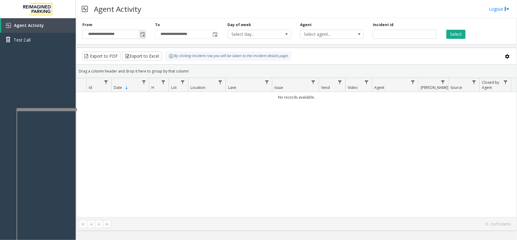
click at [140, 37] on span "Toggle popup" at bounding box center [142, 34] width 7 height 10
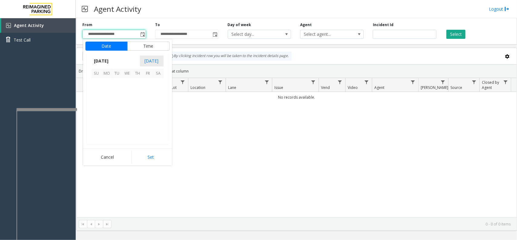
scroll to position [108640, 0]
click at [111, 115] on span "18" at bounding box center [107, 114] width 10 height 10
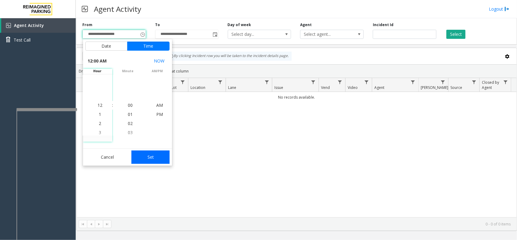
click at [162, 158] on button "Set" at bounding box center [151, 156] width 38 height 13
type input "**********"
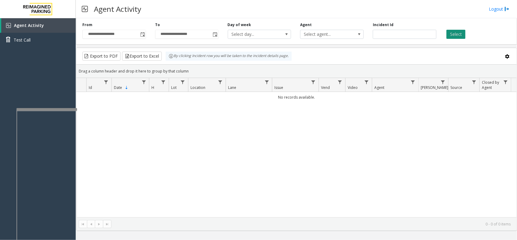
click at [455, 36] on button "Select" at bounding box center [456, 34] width 19 height 9
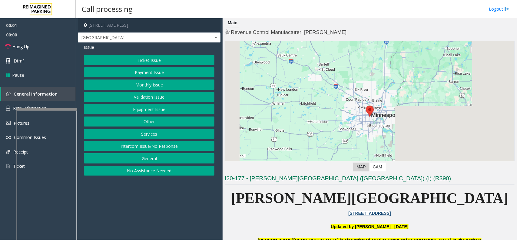
click at [164, 109] on button "Equipment Issue" at bounding box center [149, 109] width 131 height 10
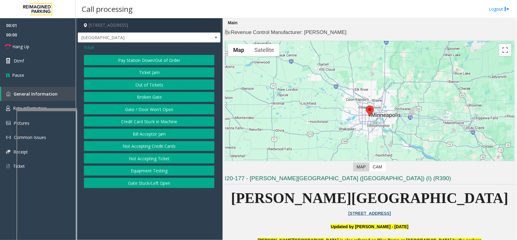
click at [154, 107] on button "Gate / Door Won't Open" at bounding box center [149, 109] width 131 height 10
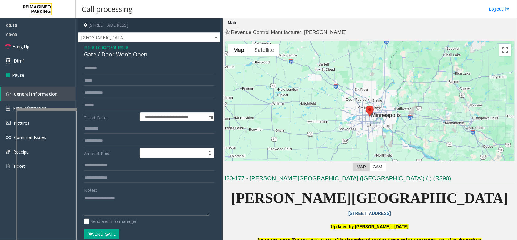
click at [90, 205] on textarea at bounding box center [146, 204] width 125 height 23
click at [105, 206] on textarea at bounding box center [146, 204] width 125 height 23
click at [107, 198] on textarea at bounding box center [146, 204] width 125 height 23
click at [102, 203] on textarea at bounding box center [146, 204] width 125 height 23
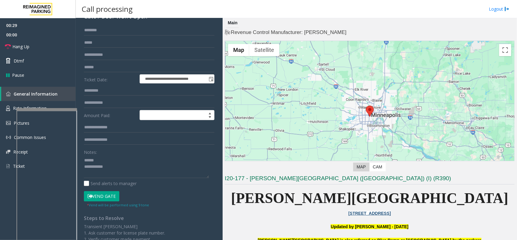
click at [105, 198] on button "Vend Gate" at bounding box center [101, 196] width 35 height 10
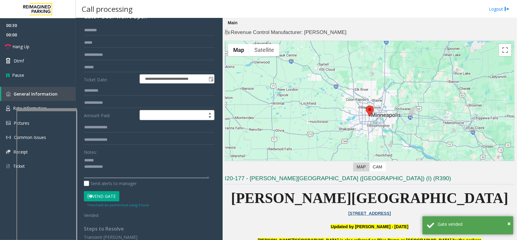
click at [110, 164] on textarea at bounding box center [146, 166] width 125 height 23
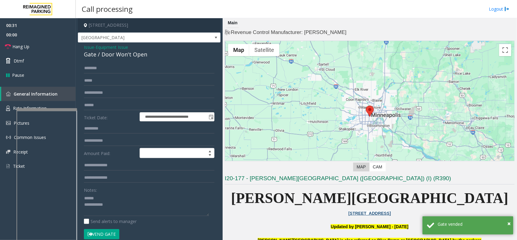
click at [102, 57] on div "Gate / Door Won't Open" at bounding box center [149, 54] width 131 height 8
copy div "Gate / Door Won't Open"
click at [102, 197] on textarea at bounding box center [146, 204] width 125 height 23
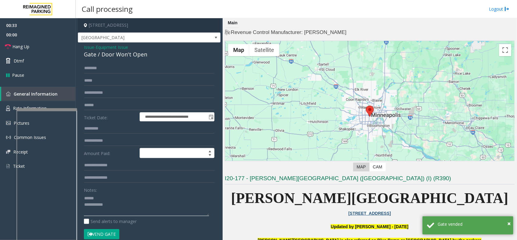
paste textarea "**********"
click at [118, 212] on textarea at bounding box center [146, 204] width 125 height 23
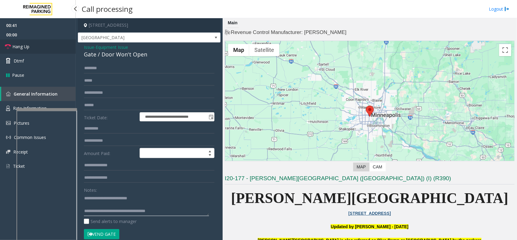
type textarea "**********"
click at [51, 52] on link "Hang Up" at bounding box center [38, 46] width 76 height 14
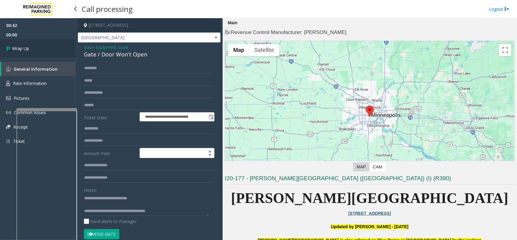
click at [51, 52] on link "Wrap Up" at bounding box center [38, 48] width 76 height 18
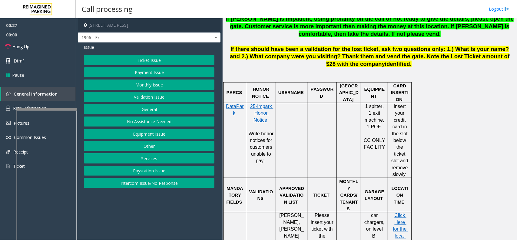
scroll to position [341, 0]
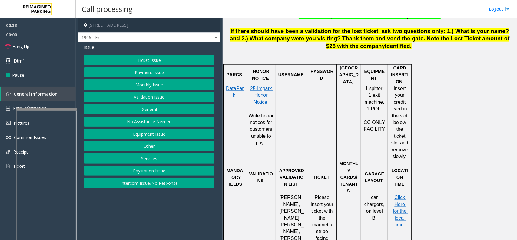
click at [171, 84] on button "Monthly Issue" at bounding box center [149, 84] width 131 height 10
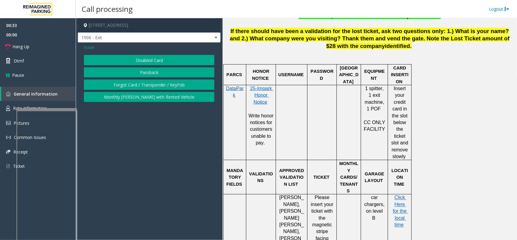
click at [149, 61] on button "Disabled Card" at bounding box center [149, 60] width 131 height 10
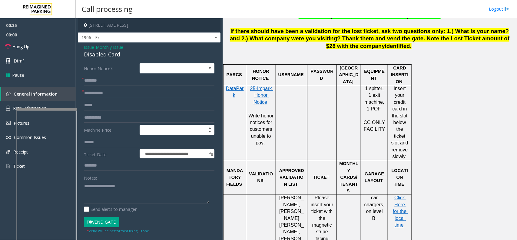
click at [84, 48] on span "Issue" at bounding box center [89, 47] width 10 height 6
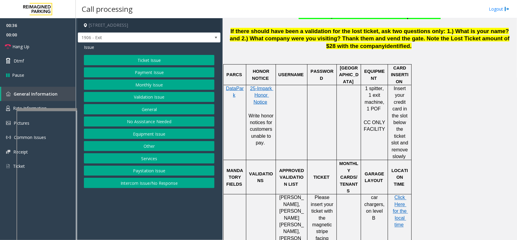
click at [154, 98] on button "Validation Issue" at bounding box center [149, 97] width 131 height 10
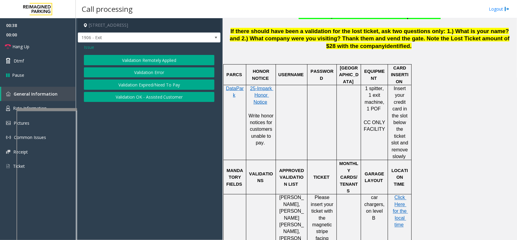
click at [143, 73] on button "Validation Error" at bounding box center [149, 72] width 131 height 10
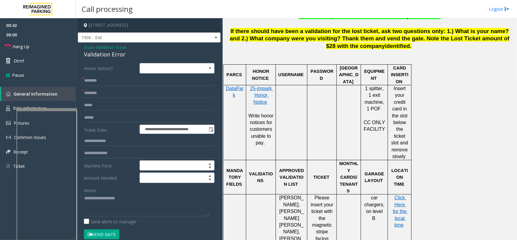
click at [91, 48] on span "Issue" at bounding box center [89, 47] width 10 height 6
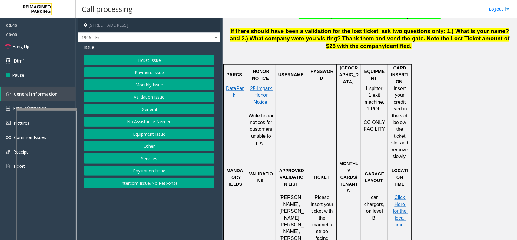
click at [137, 83] on button "Monthly Issue" at bounding box center [149, 84] width 131 height 10
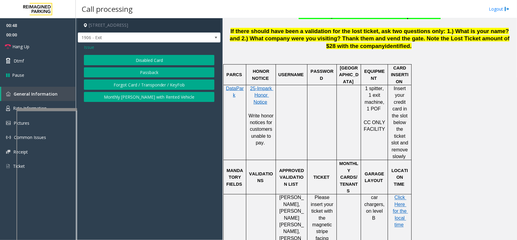
click at [138, 58] on button "Disabled Card" at bounding box center [149, 60] width 131 height 10
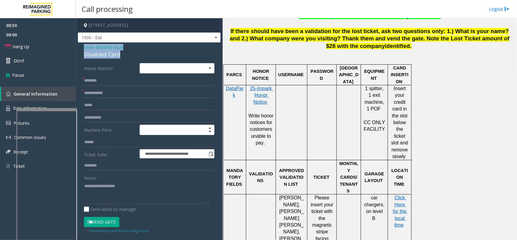
drag, startPoint x: 126, startPoint y: 55, endPoint x: 79, endPoint y: 46, distance: 47.4
click at [79, 46] on div "**********" at bounding box center [149, 211] width 143 height 339
click at [110, 187] on textarea at bounding box center [146, 192] width 125 height 23
paste textarea "**********"
type textarea "**********"
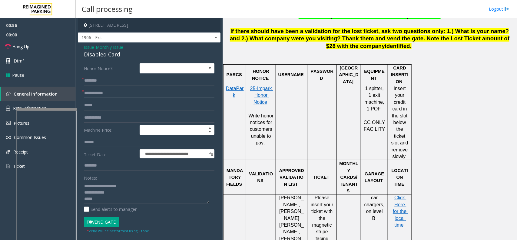
click at [101, 96] on input "text" at bounding box center [149, 93] width 131 height 10
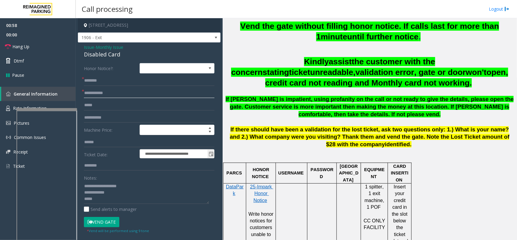
scroll to position [227, 0]
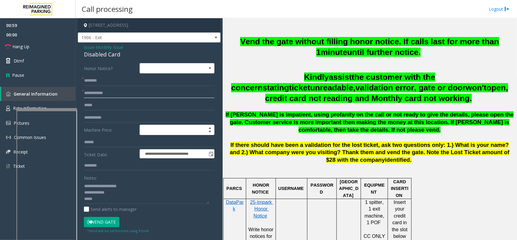
click at [105, 96] on input "text" at bounding box center [149, 93] width 131 height 10
type input "**"
click at [104, 80] on input "text" at bounding box center [149, 80] width 131 height 10
type input "**"
click at [107, 170] on input "text" at bounding box center [149, 165] width 131 height 10
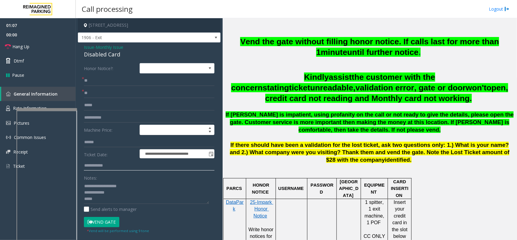
type input "**********"
click at [106, 213] on button "Vend Gate" at bounding box center [101, 222] width 35 height 10
click at [104, 202] on textarea at bounding box center [146, 192] width 125 height 23
click at [40, 47] on link "Hang Up" at bounding box center [38, 46] width 76 height 14
click at [137, 196] on textarea at bounding box center [146, 192] width 125 height 23
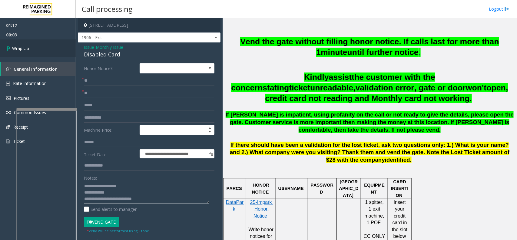
type textarea "**********"
drag, startPoint x: 86, startPoint y: 59, endPoint x: 65, endPoint y: 58, distance: 20.3
click at [85, 59] on div "**********" at bounding box center [149, 217] width 143 height 350
click at [46, 53] on link "Wrap Up" at bounding box center [38, 48] width 76 height 18
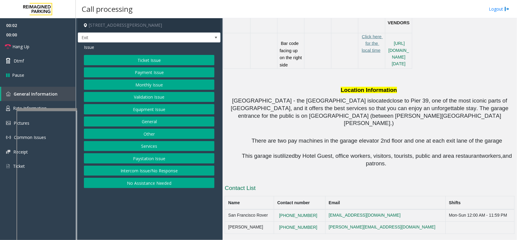
scroll to position [542, 0]
click at [171, 172] on button "Intercom Issue/No Response" at bounding box center [149, 170] width 131 height 10
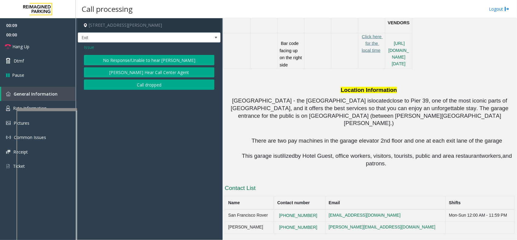
click at [129, 59] on button "No Response/Unable to hear [PERSON_NAME]" at bounding box center [149, 60] width 131 height 10
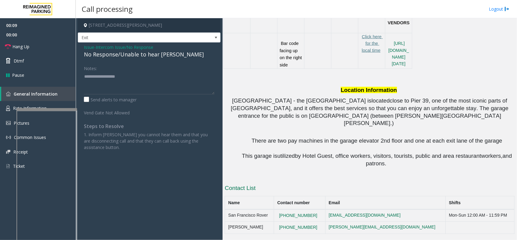
click at [123, 55] on div "No Response/Unable to hear [PERSON_NAME]" at bounding box center [149, 54] width 131 height 8
type textarea "**********"
click at [57, 46] on link "Hang Up" at bounding box center [38, 46] width 76 height 14
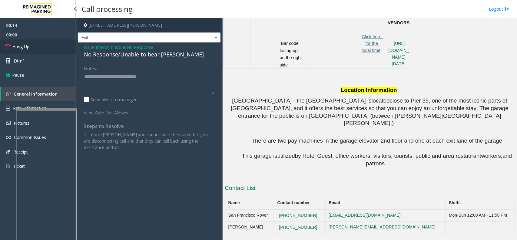
click at [57, 46] on link "Hang Up" at bounding box center [38, 46] width 76 height 14
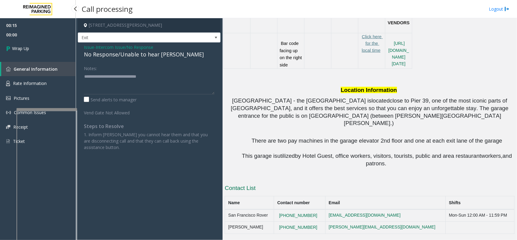
click at [57, 46] on link "Wrap Up" at bounding box center [38, 48] width 76 height 18
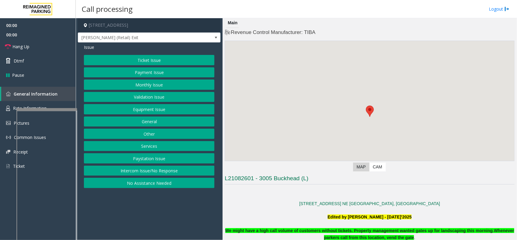
click at [135, 58] on button "Ticket Issue" at bounding box center [149, 60] width 131 height 10
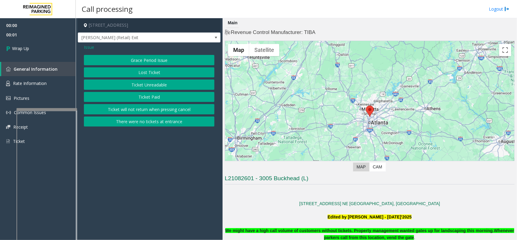
click at [88, 47] on span "Issue" at bounding box center [89, 47] width 10 height 6
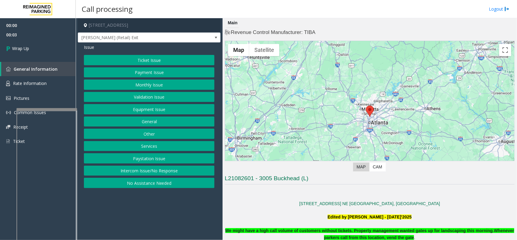
click at [137, 172] on button "Intercom Issue/No Response" at bounding box center [149, 170] width 131 height 10
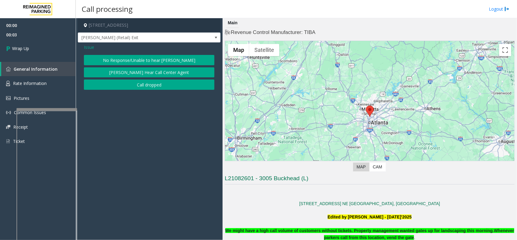
click at [139, 82] on button "Call dropped" at bounding box center [149, 84] width 131 height 10
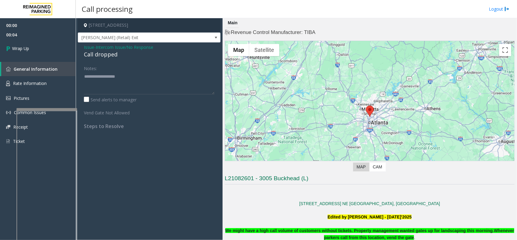
click at [97, 57] on div "Call dropped" at bounding box center [149, 54] width 131 height 8
click at [97, 56] on div "Call dropped" at bounding box center [149, 54] width 131 height 8
type textarea "**********"
click at [63, 52] on link "Wrap Up" at bounding box center [38, 48] width 76 height 18
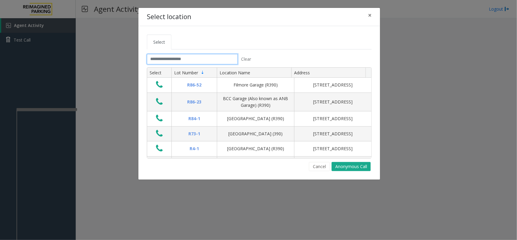
click at [161, 62] on input "text" at bounding box center [192, 59] width 91 height 10
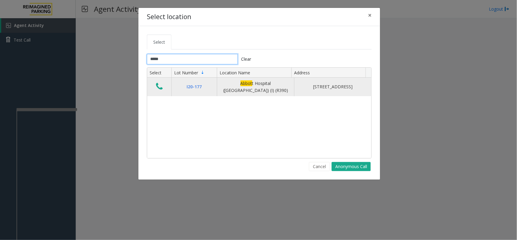
type input "*****"
click at [158, 89] on icon "Data table" at bounding box center [159, 86] width 7 height 8
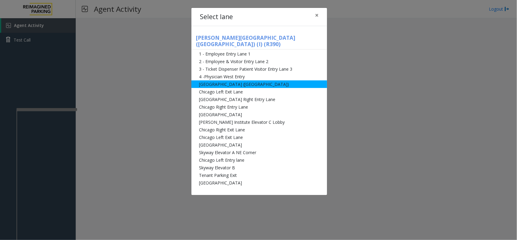
click at [208, 80] on li "[GEOGRAPHIC_DATA] ([GEOGRAPHIC_DATA])" at bounding box center [260, 84] width 136 height 8
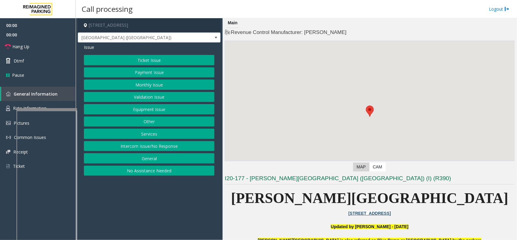
click at [163, 97] on button "Validation Issue" at bounding box center [149, 97] width 131 height 10
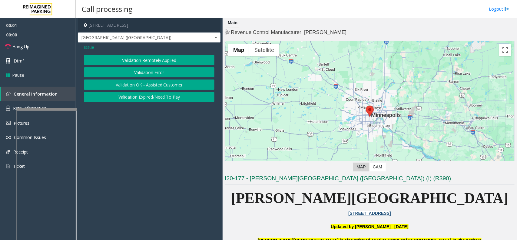
click at [149, 74] on button "Validation Error" at bounding box center [149, 72] width 131 height 10
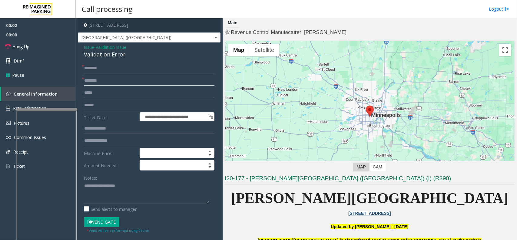
click at [114, 82] on input "text" at bounding box center [149, 80] width 131 height 10
type input "**"
drag, startPoint x: 128, startPoint y: 55, endPoint x: 81, endPoint y: 49, distance: 47.0
click at [81, 49] on div "**********" at bounding box center [149, 218] width 143 height 352
click at [114, 64] on input "text" at bounding box center [149, 68] width 131 height 10
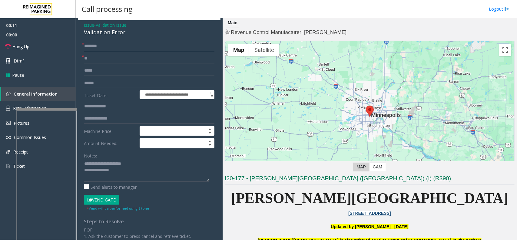
scroll to position [38, 0]
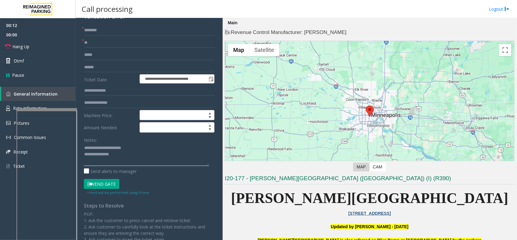
click at [125, 158] on textarea at bounding box center [146, 154] width 125 height 23
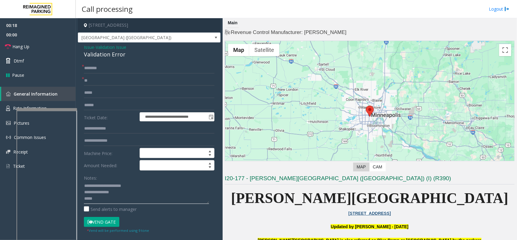
click at [93, 202] on textarea at bounding box center [146, 192] width 125 height 23
type textarea "**********"
click at [100, 213] on button "Vend Gate" at bounding box center [101, 222] width 35 height 10
click at [95, 72] on input "text" at bounding box center [149, 68] width 131 height 10
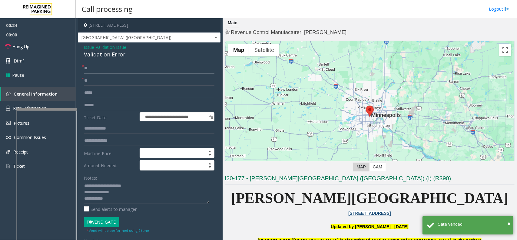
type input "**"
click at [117, 199] on textarea at bounding box center [146, 192] width 125 height 23
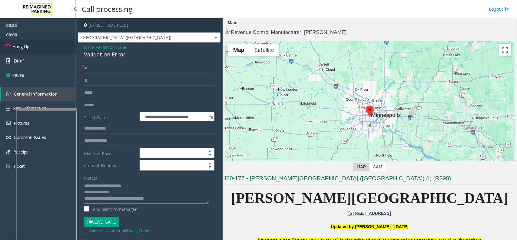
type textarea "**********"
click at [45, 49] on link "Hang Up" at bounding box center [38, 46] width 76 height 14
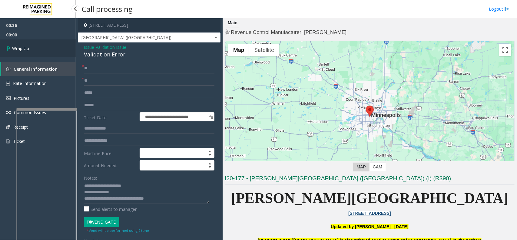
click at [45, 49] on link "Wrap Up" at bounding box center [38, 48] width 76 height 18
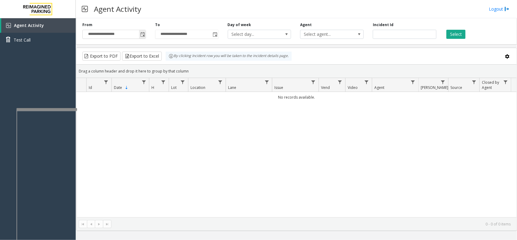
click at [143, 35] on span "Toggle popup" at bounding box center [142, 34] width 5 height 5
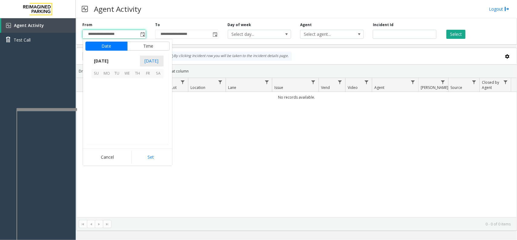
scroll to position [108640, 0]
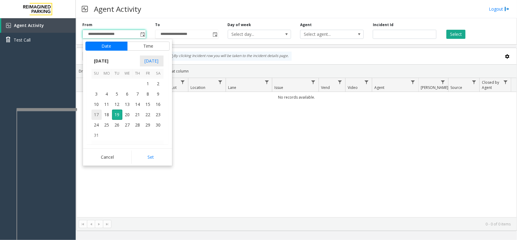
click at [96, 115] on span "17" at bounding box center [97, 114] width 10 height 10
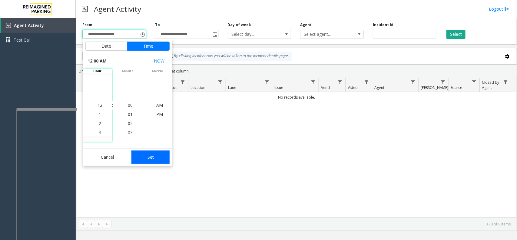
click at [145, 152] on button "Set" at bounding box center [151, 156] width 38 height 13
type input "**********"
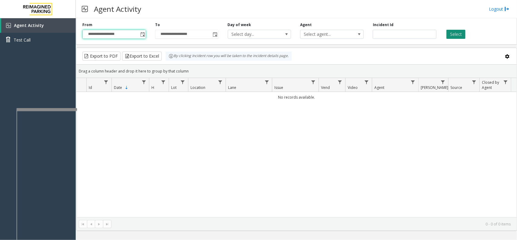
click at [447, 37] on button "Select" at bounding box center [456, 34] width 19 height 9
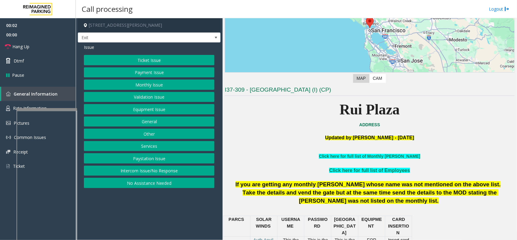
scroll to position [114, 0]
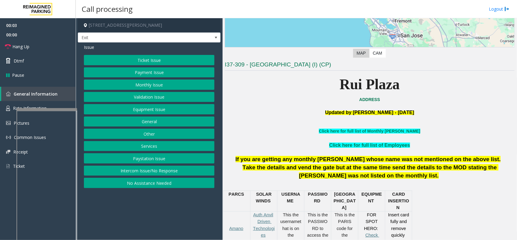
click at [142, 150] on button "Services" at bounding box center [149, 146] width 131 height 10
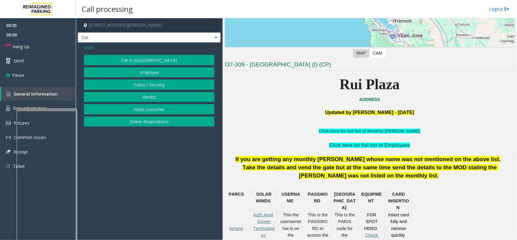
click at [88, 48] on span "Issue" at bounding box center [89, 47] width 10 height 6
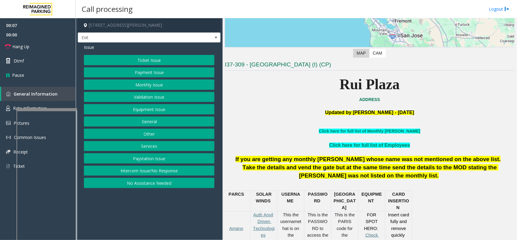
click at [119, 75] on button "Payment Issue" at bounding box center [149, 72] width 131 height 10
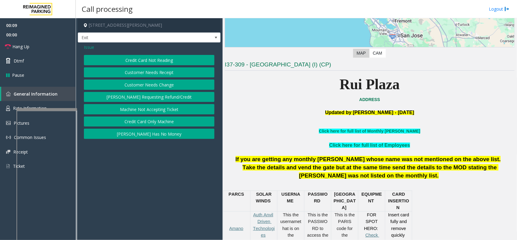
click at [121, 59] on button "Credit Card Not Reading" at bounding box center [149, 60] width 131 height 10
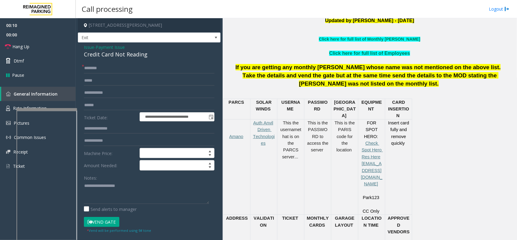
scroll to position [227, 0]
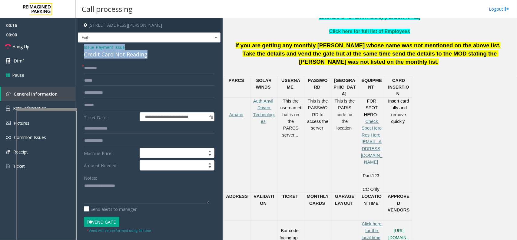
drag, startPoint x: 155, startPoint y: 55, endPoint x: 78, endPoint y: 46, distance: 77.8
click at [78, 46] on div "**********" at bounding box center [149, 192] width 143 height 301
click at [106, 191] on textarea at bounding box center [146, 192] width 125 height 23
paste textarea "**********"
type textarea "**********"
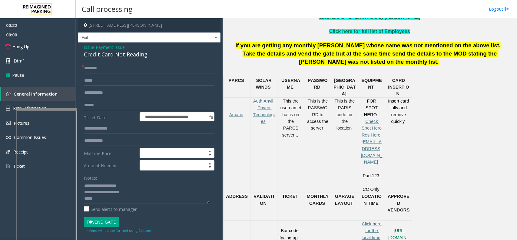
click at [102, 108] on input "text" at bounding box center [149, 105] width 131 height 10
click at [104, 107] on input "text" at bounding box center [149, 105] width 131 height 10
click at [102, 101] on input "text" at bounding box center [149, 105] width 131 height 10
click at [110, 106] on input "text" at bounding box center [149, 105] width 131 height 10
type input "******"
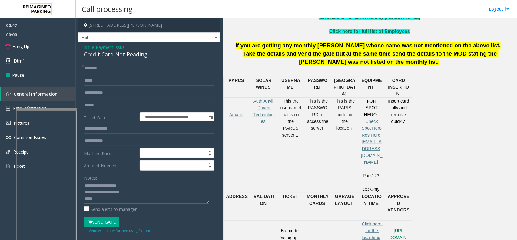
click at [102, 203] on textarea at bounding box center [146, 192] width 125 height 23
type textarea "**********"
click at [109, 70] on input "text" at bounding box center [149, 68] width 131 height 10
type input "****"
click at [107, 213] on button "Vend Gate" at bounding box center [101, 222] width 35 height 10
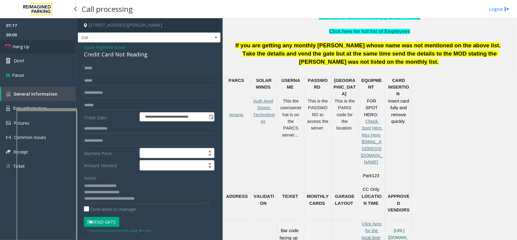
click at [64, 51] on link "Hang Up" at bounding box center [38, 46] width 76 height 14
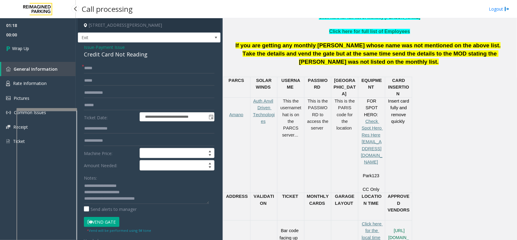
click at [64, 51] on link "Wrap Up" at bounding box center [38, 48] width 76 height 18
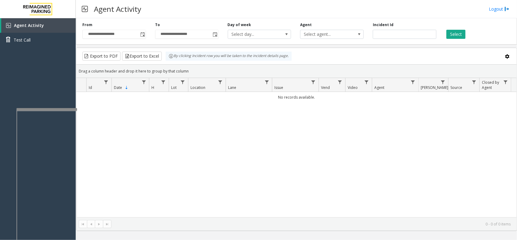
click at [142, 40] on div "**********" at bounding box center [296, 30] width 441 height 29
click at [142, 38] on span "Toggle popup" at bounding box center [142, 34] width 7 height 10
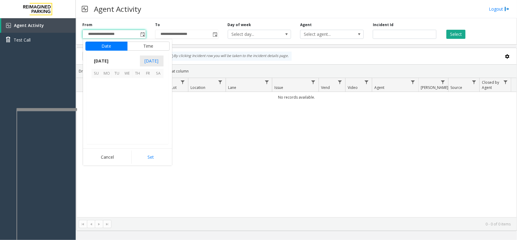
scroll to position [108640, 0]
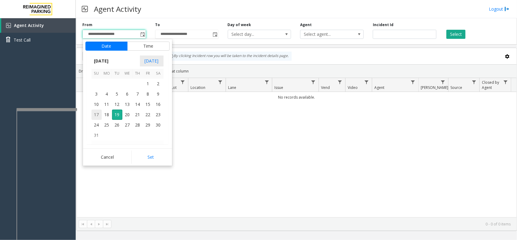
click at [99, 113] on span "17" at bounding box center [97, 114] width 10 height 10
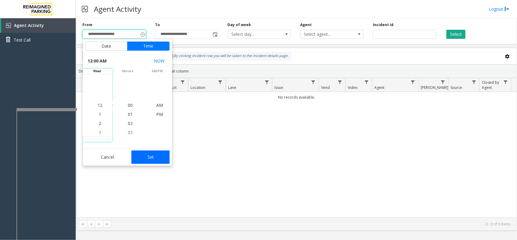
click at [134, 159] on button "Set" at bounding box center [151, 156] width 38 height 13
type input "**********"
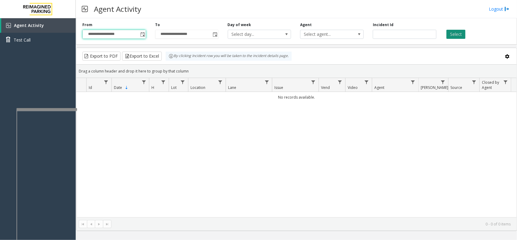
click at [459, 31] on button "Select" at bounding box center [456, 34] width 19 height 9
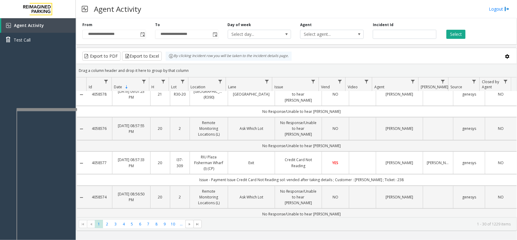
scroll to position [0, 0]
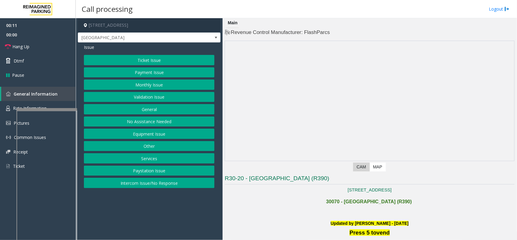
drag, startPoint x: 163, startPoint y: 182, endPoint x: 162, endPoint y: 174, distance: 8.3
click at [163, 182] on button "Intercom Issue/No Response" at bounding box center [149, 183] width 131 height 10
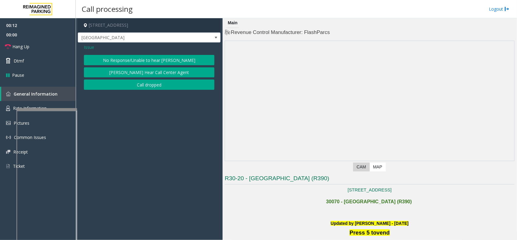
click at [131, 57] on button "No Response/Unable to hear [PERSON_NAME]" at bounding box center [149, 60] width 131 height 10
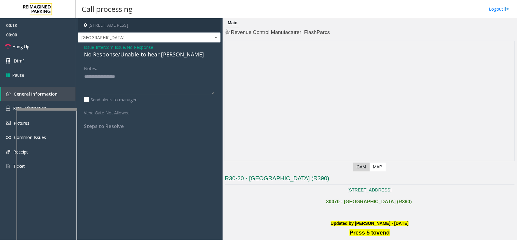
click at [130, 56] on div "No Response/Unable to hear [PERSON_NAME]" at bounding box center [149, 54] width 131 height 8
type textarea "**********"
click at [60, 48] on link "Hang Up" at bounding box center [38, 46] width 76 height 14
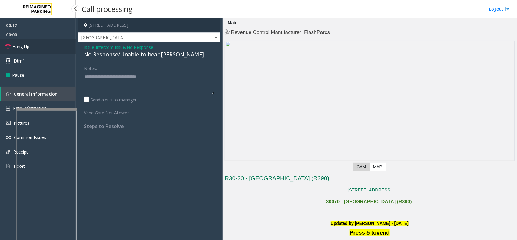
click at [60, 48] on link "Hang Up" at bounding box center [38, 46] width 76 height 14
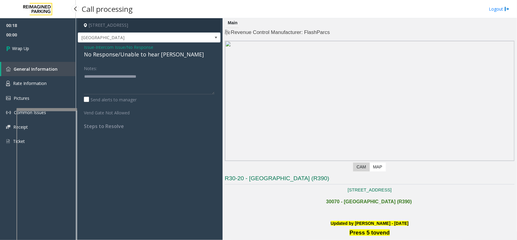
click at [60, 48] on link "Wrap Up" at bounding box center [38, 48] width 76 height 18
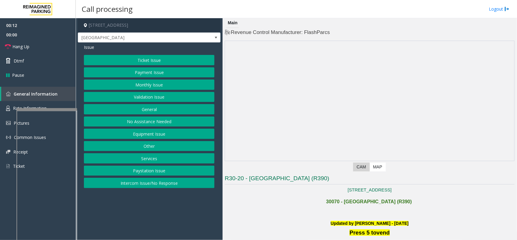
click at [132, 186] on button "Intercom Issue/No Response" at bounding box center [149, 183] width 131 height 10
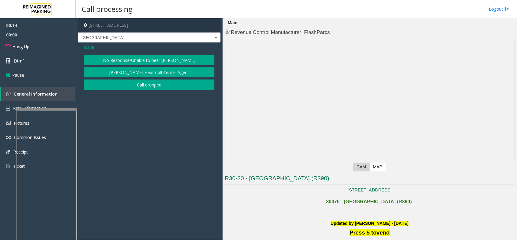
click at [124, 56] on button "No Response/Unable to hear [PERSON_NAME]" at bounding box center [149, 60] width 131 height 10
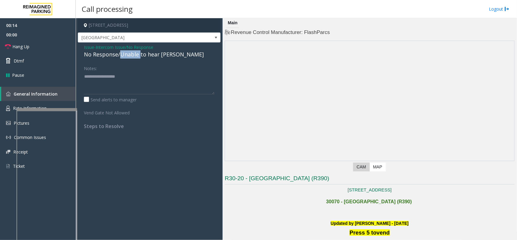
click at [124, 56] on div "No Response/Unable to hear [PERSON_NAME]" at bounding box center [149, 54] width 131 height 8
type textarea "**********"
click at [50, 47] on link "Hang Up" at bounding box center [38, 46] width 76 height 14
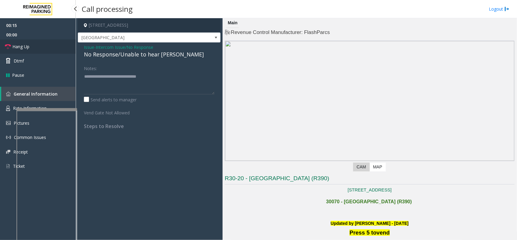
click at [50, 47] on link "Hang Up" at bounding box center [38, 46] width 76 height 14
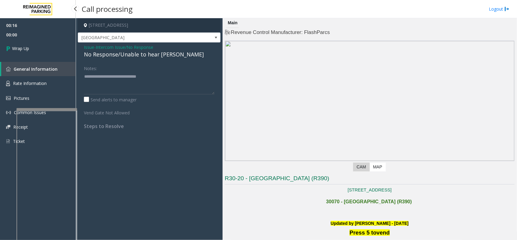
click at [50, 47] on link "Wrap Up" at bounding box center [38, 48] width 76 height 18
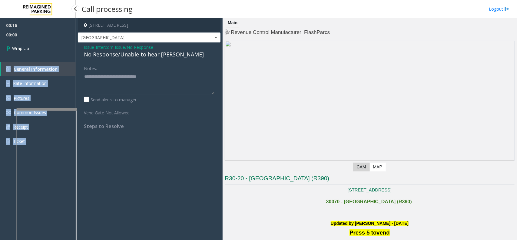
click at [50, 47] on div "00:16 00:00 Wrap Up General Information Rate Information Pictures Common Issues…" at bounding box center [38, 85] width 76 height 135
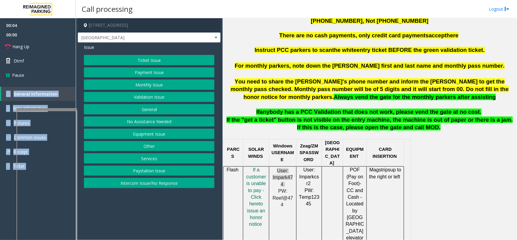
scroll to position [189, 0]
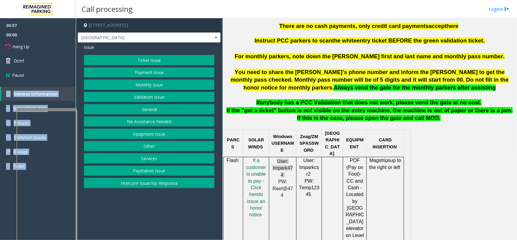
scroll to position [341, 0]
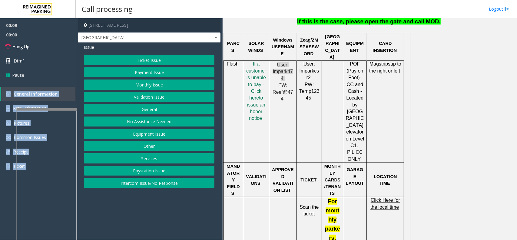
click at [160, 132] on button "Equipment Issue" at bounding box center [149, 133] width 131 height 10
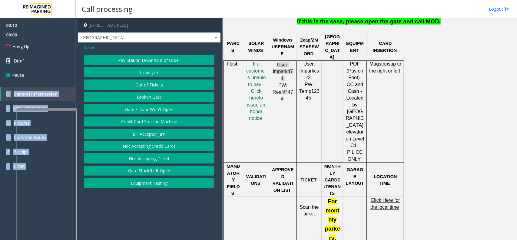
click at [158, 181] on button "Equipment Testing" at bounding box center [149, 183] width 131 height 10
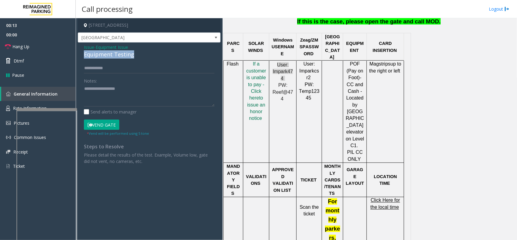
drag, startPoint x: 132, startPoint y: 52, endPoint x: 83, endPoint y: 52, distance: 49.4
click at [83, 52] on div "Issue - Equipment Issue Equipment Testing Notes: Send alerts to manager Vend Ga…" at bounding box center [149, 106] width 143 height 128
type textarea "**********"
click at [46, 45] on link "Hang Up" at bounding box center [38, 46] width 76 height 14
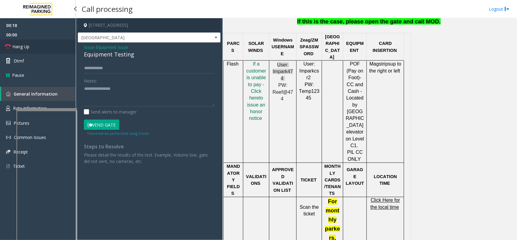
click at [46, 45] on link "Hang Up" at bounding box center [38, 46] width 76 height 14
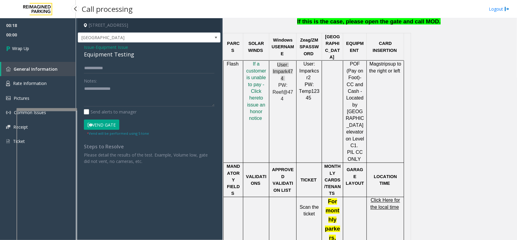
click at [46, 45] on link "Wrap Up" at bounding box center [38, 48] width 76 height 18
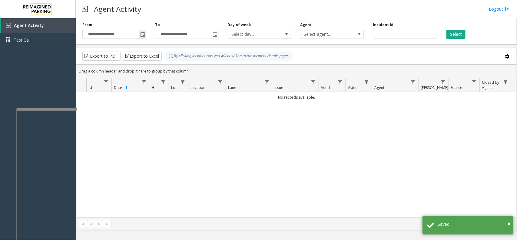
click at [144, 36] on span "Toggle popup" at bounding box center [142, 34] width 5 height 5
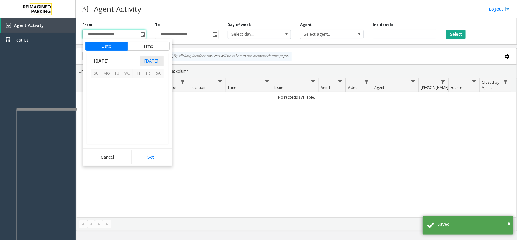
scroll to position [108640, 0]
click at [94, 115] on span "17" at bounding box center [97, 114] width 10 height 10
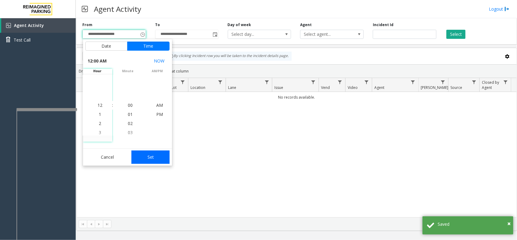
click at [158, 157] on button "Set" at bounding box center [151, 156] width 38 height 13
type input "**********"
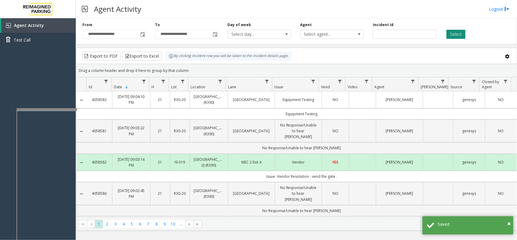
click at [461, 38] on button "Select" at bounding box center [456, 34] width 19 height 9
